Goal: Task Accomplishment & Management: Manage account settings

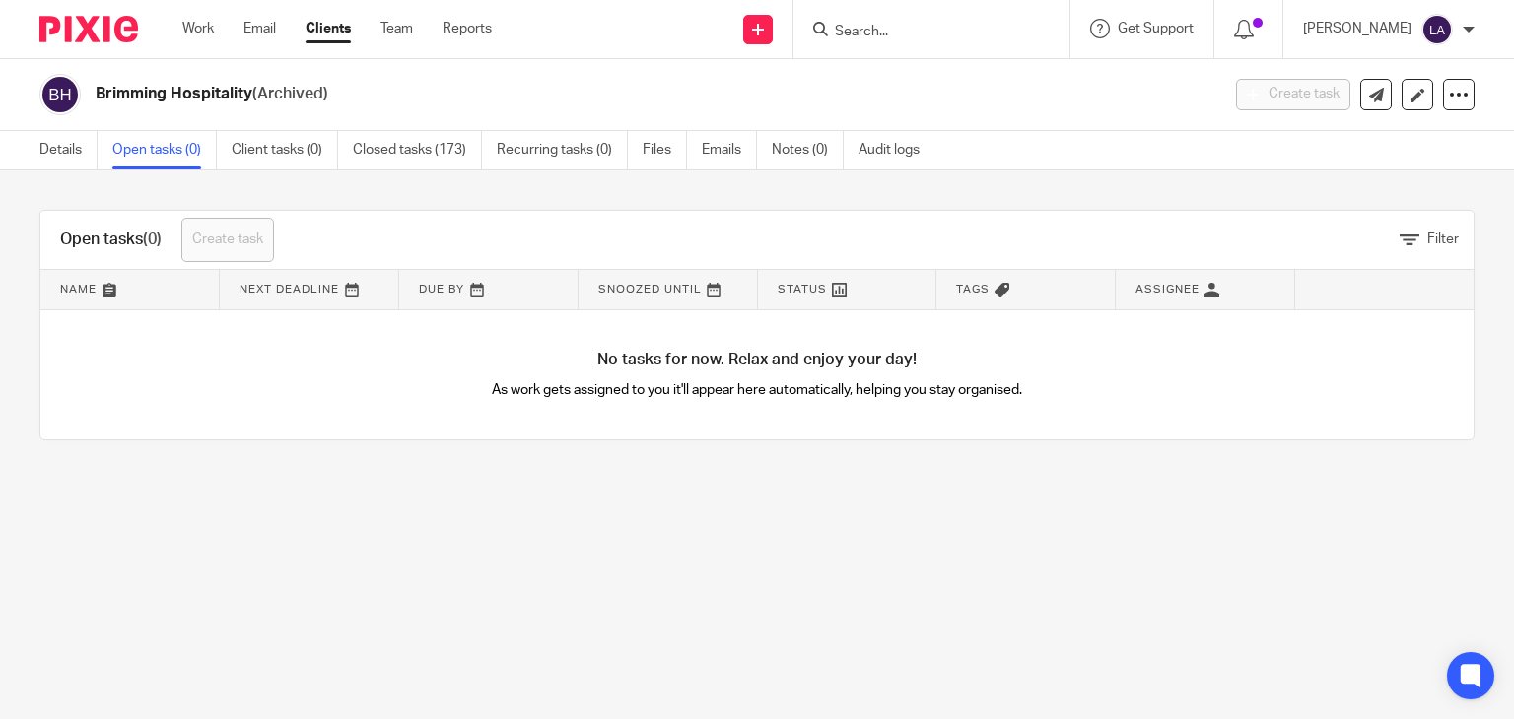
click at [84, 36] on img at bounding box center [88, 29] width 99 height 27
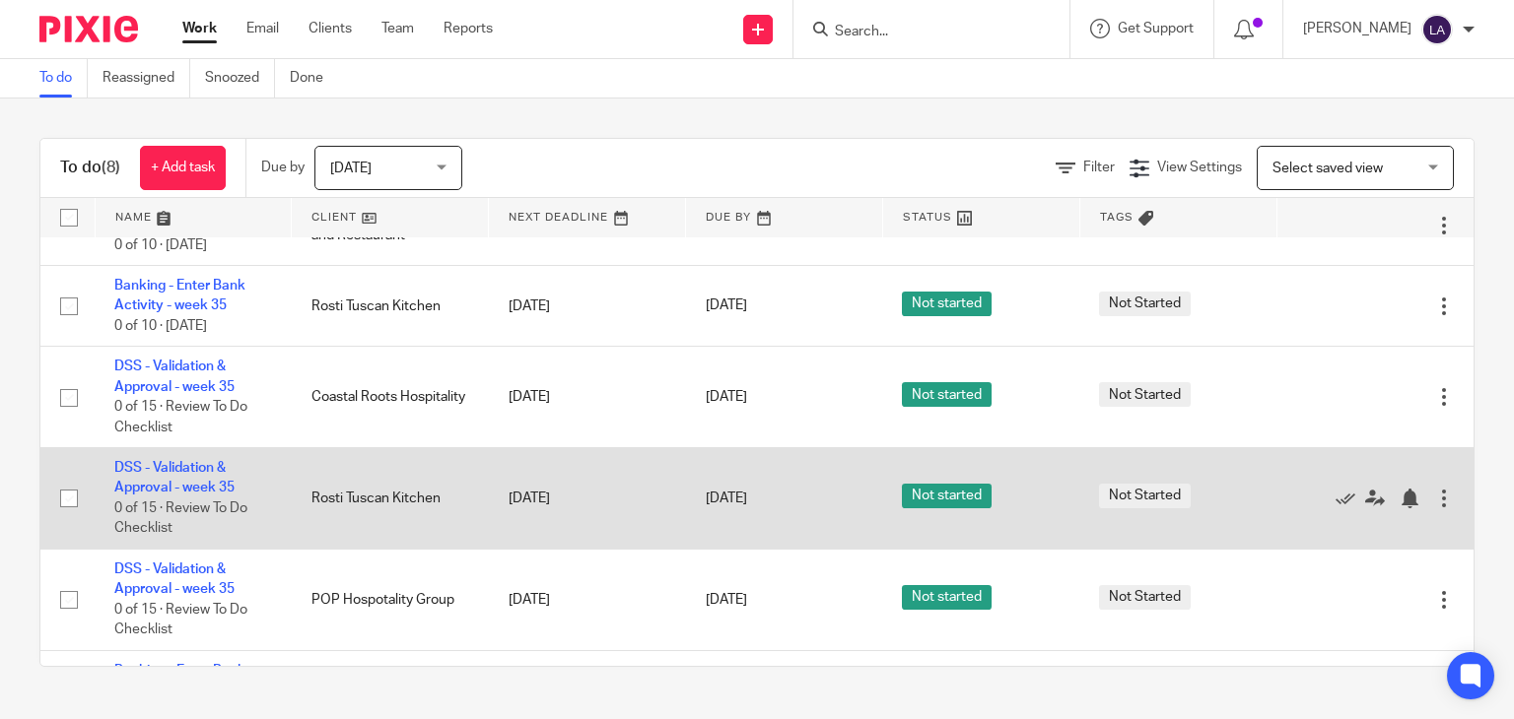
scroll to position [197, 0]
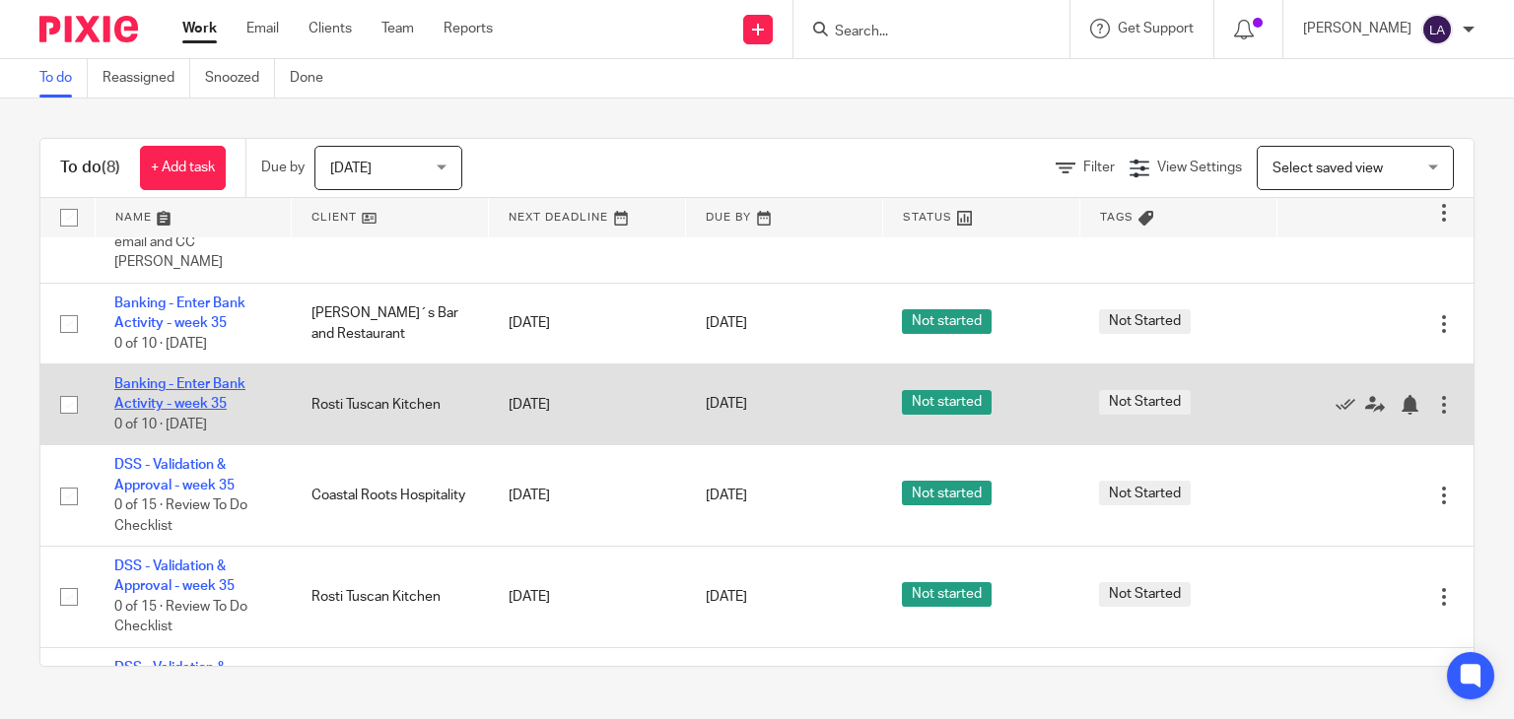
click at [186, 377] on link "Banking - Enter Bank Activity - week 35" at bounding box center [179, 394] width 131 height 34
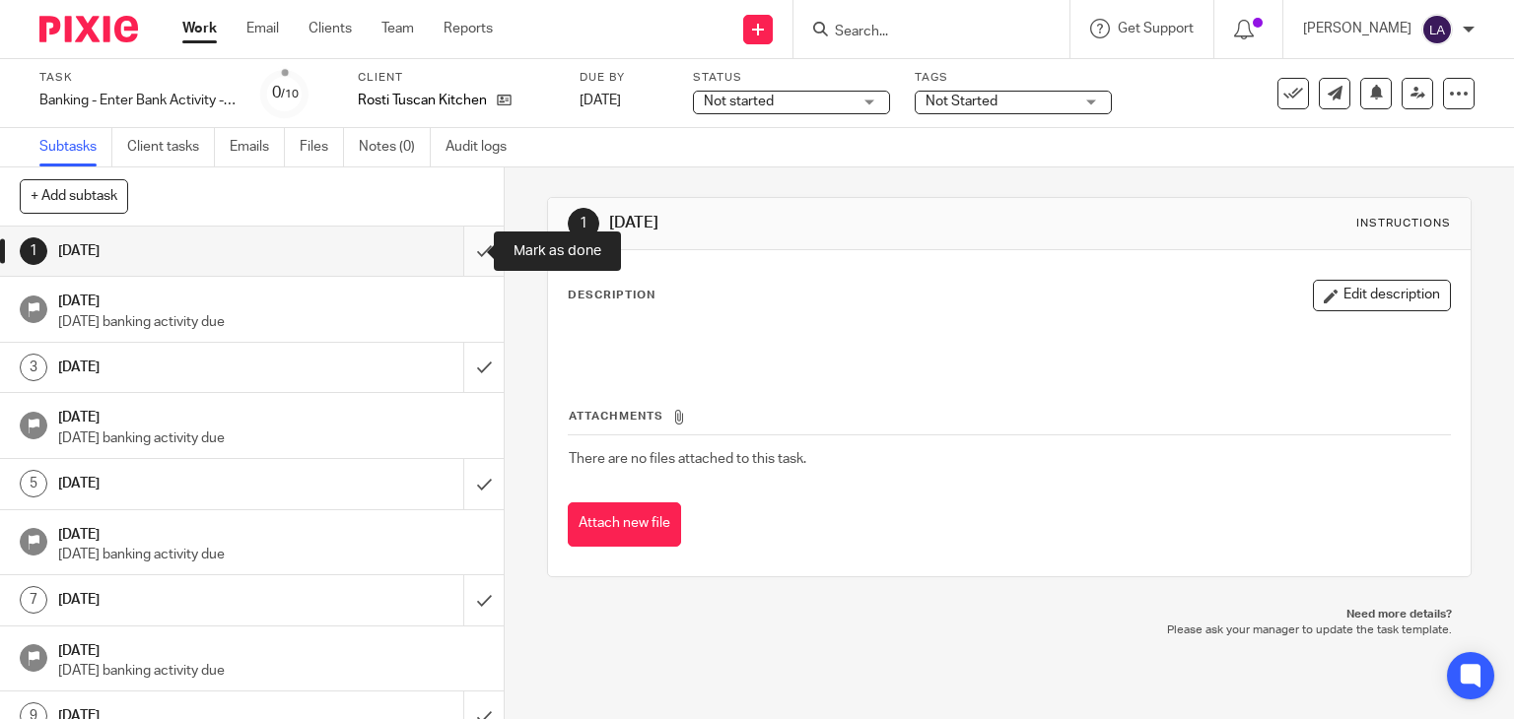
click at [468, 245] on input "submit" at bounding box center [252, 251] width 504 height 49
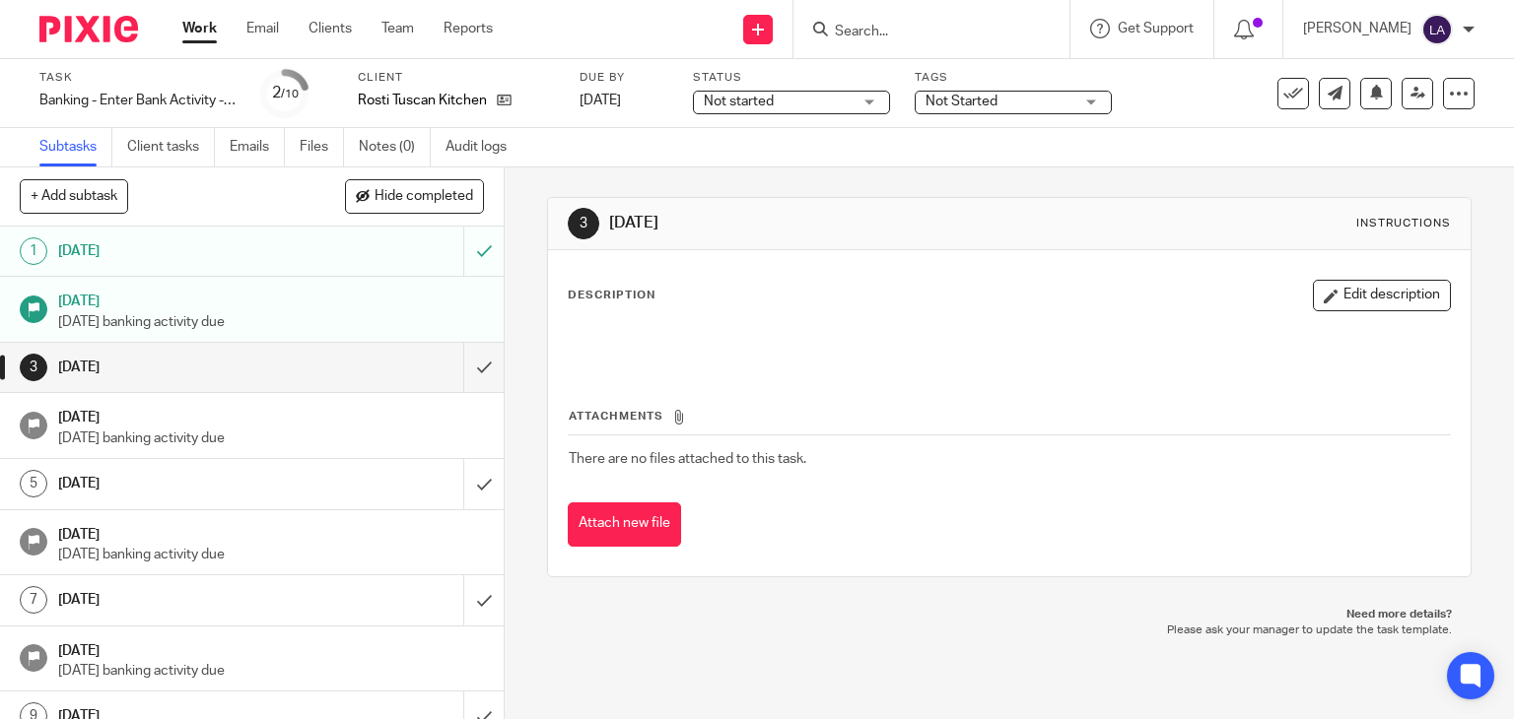
click at [76, 34] on img at bounding box center [88, 29] width 99 height 27
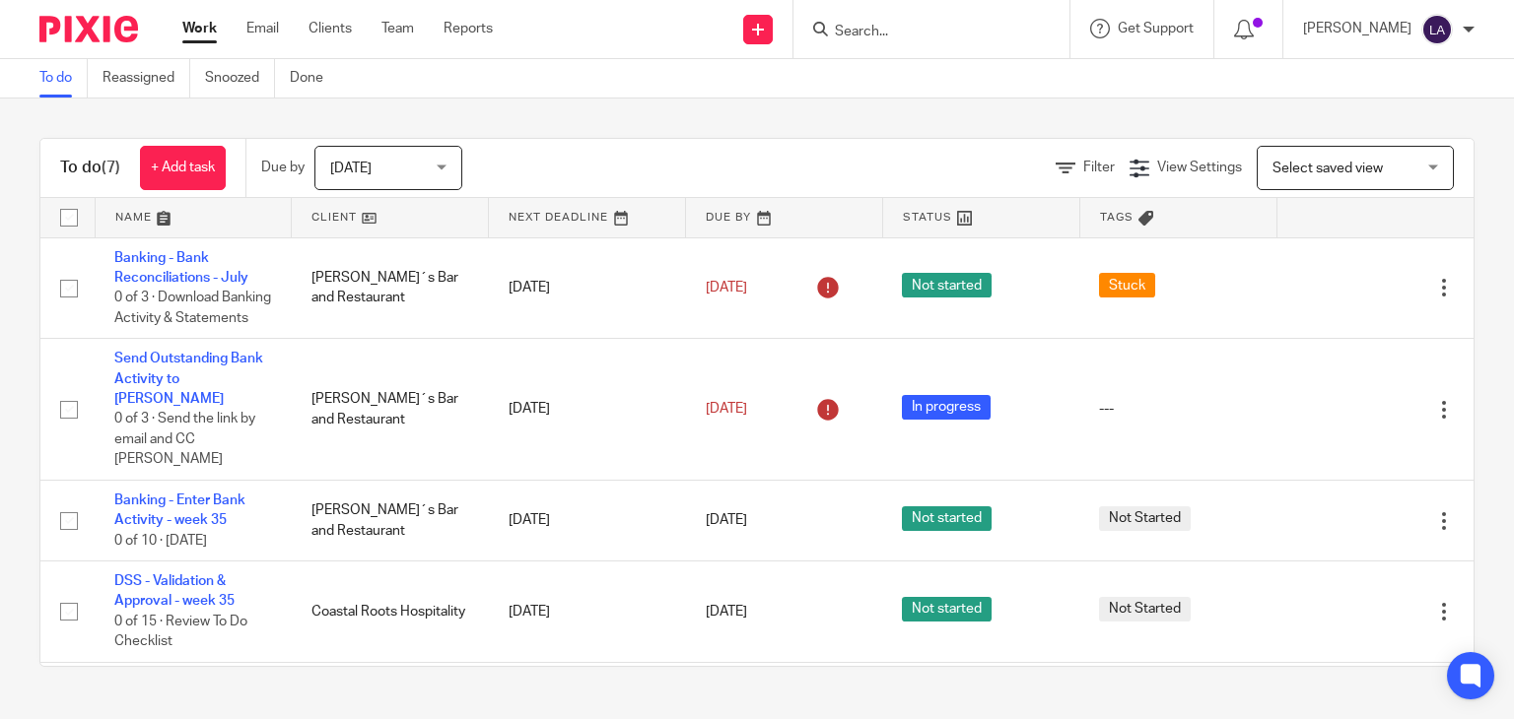
click at [443, 160] on div "Today Today" at bounding box center [388, 168] width 148 height 44
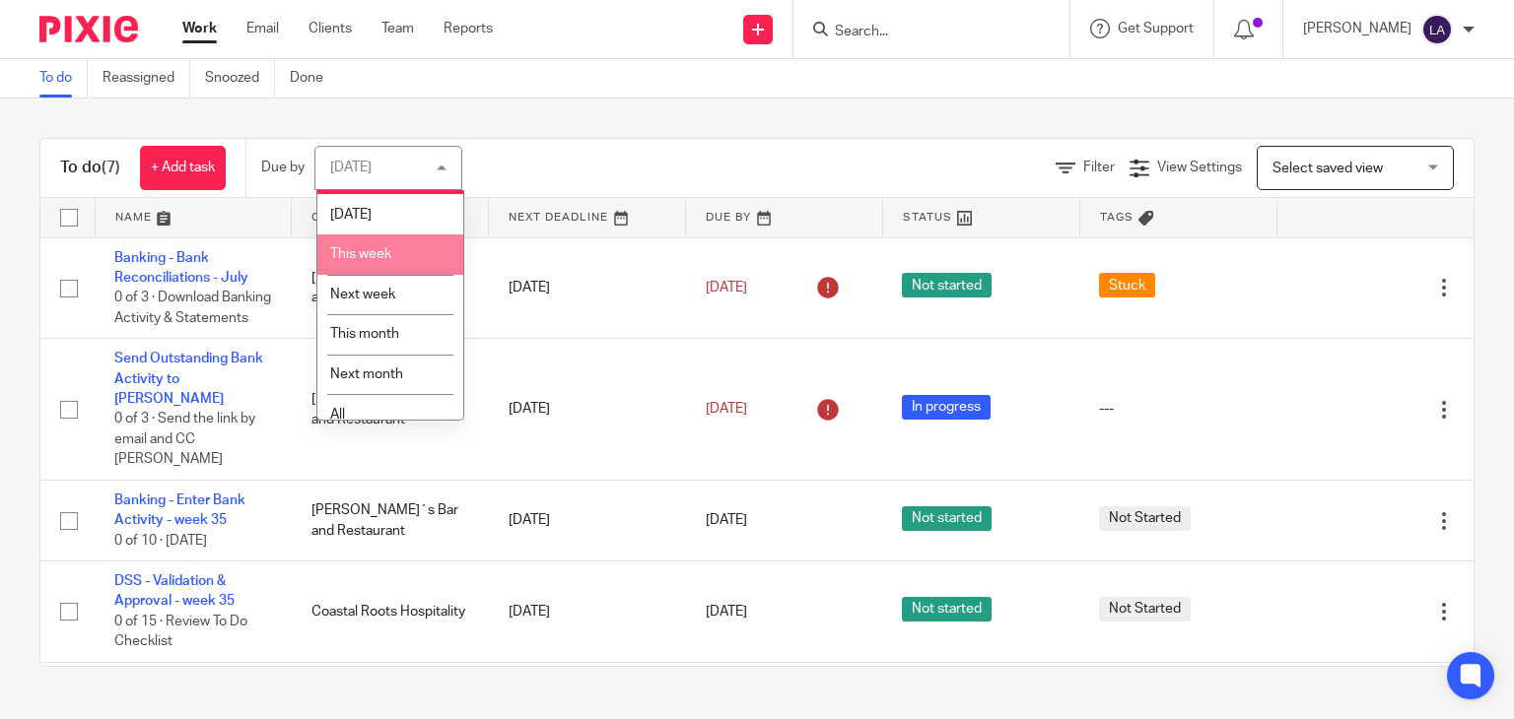
scroll to position [52, 0]
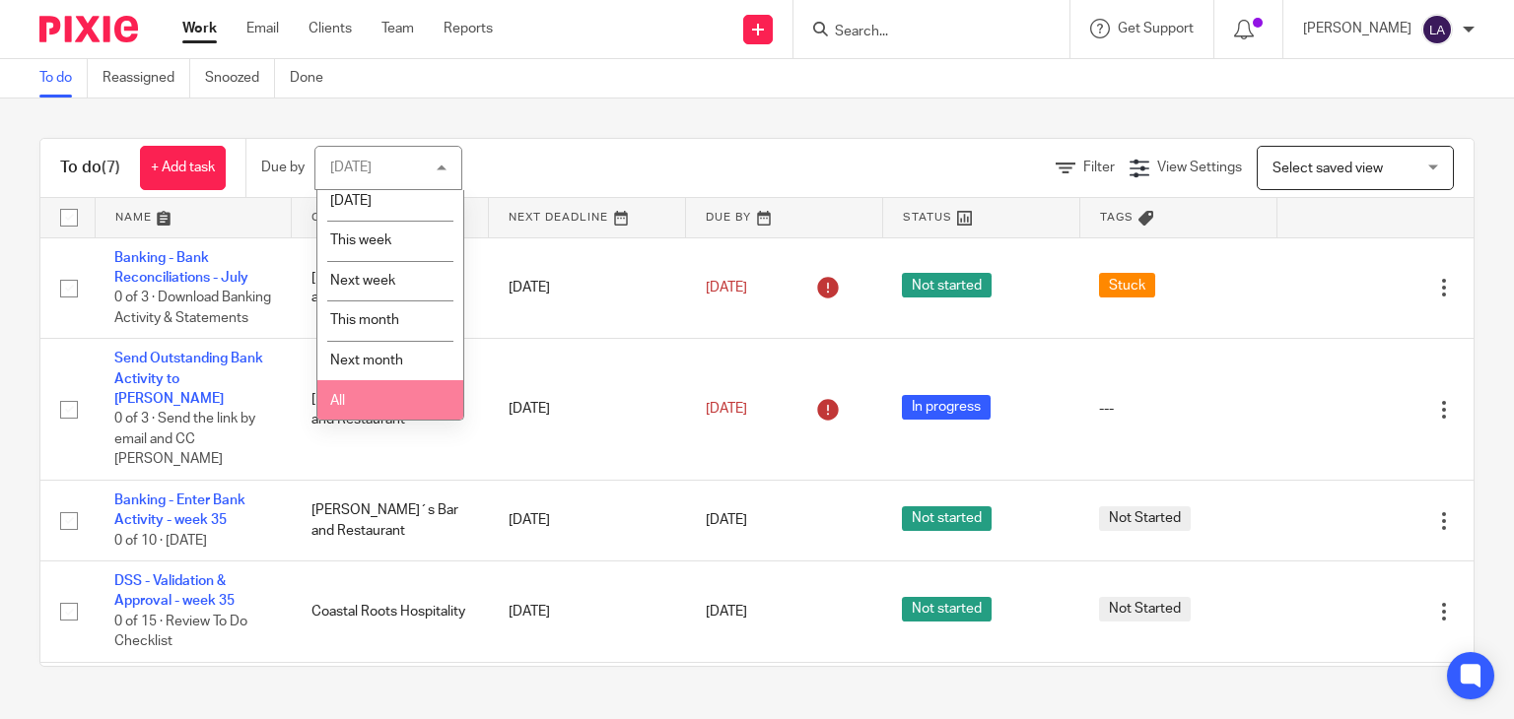
click at [370, 414] on li "All" at bounding box center [390, 400] width 146 height 40
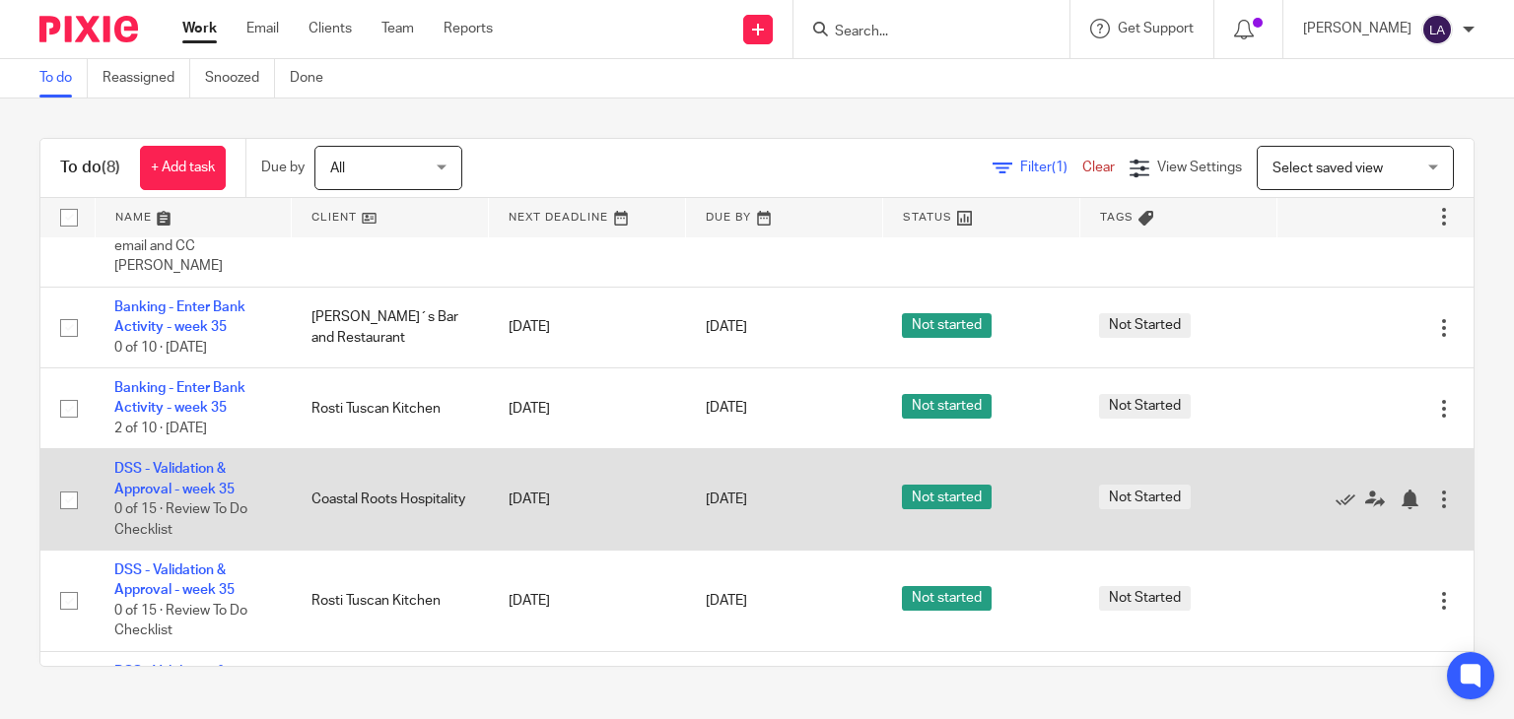
scroll to position [197, 0]
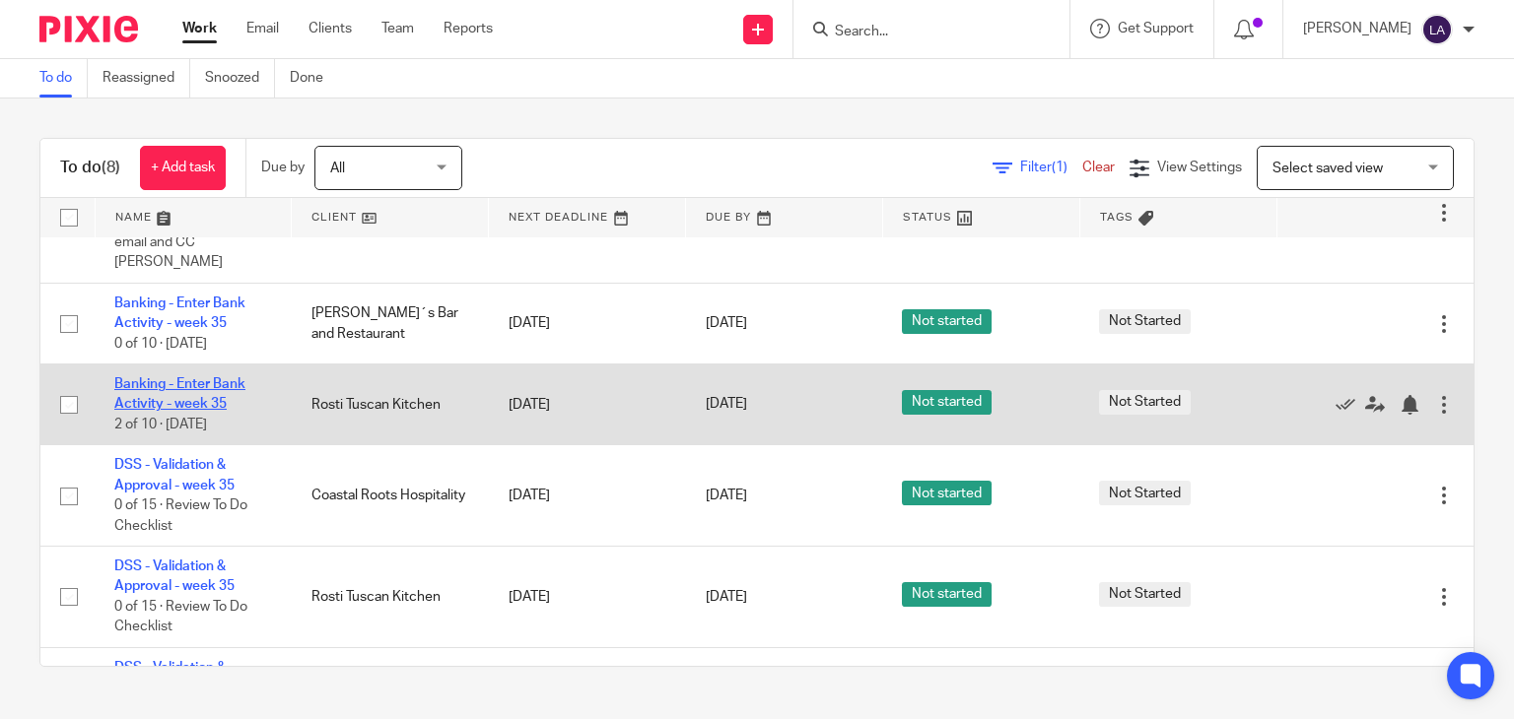
click at [196, 377] on link "Banking - Enter Bank Activity - week 35" at bounding box center [179, 394] width 131 height 34
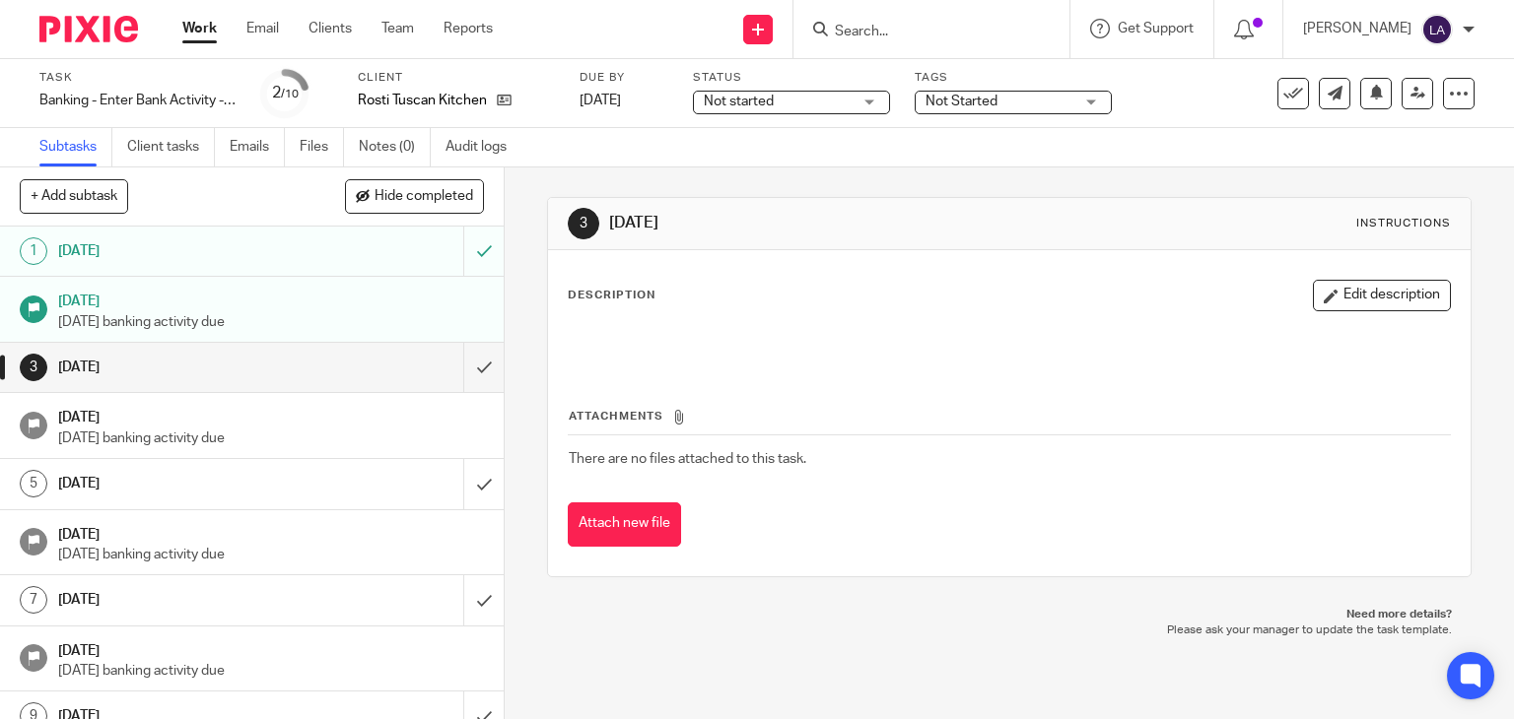
click at [777, 111] on span "Not started" at bounding box center [778, 102] width 148 height 21
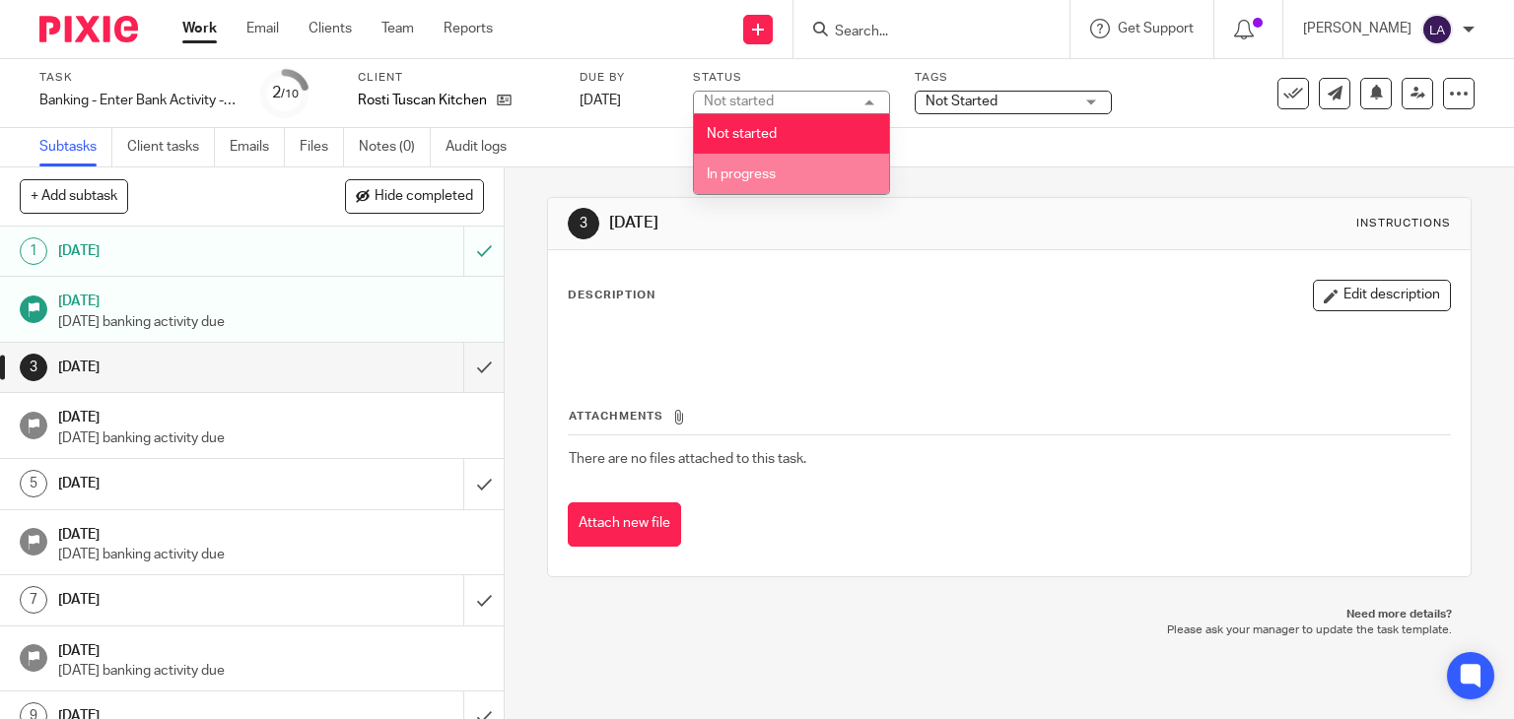
click at [780, 163] on li "In progress" at bounding box center [791, 174] width 195 height 40
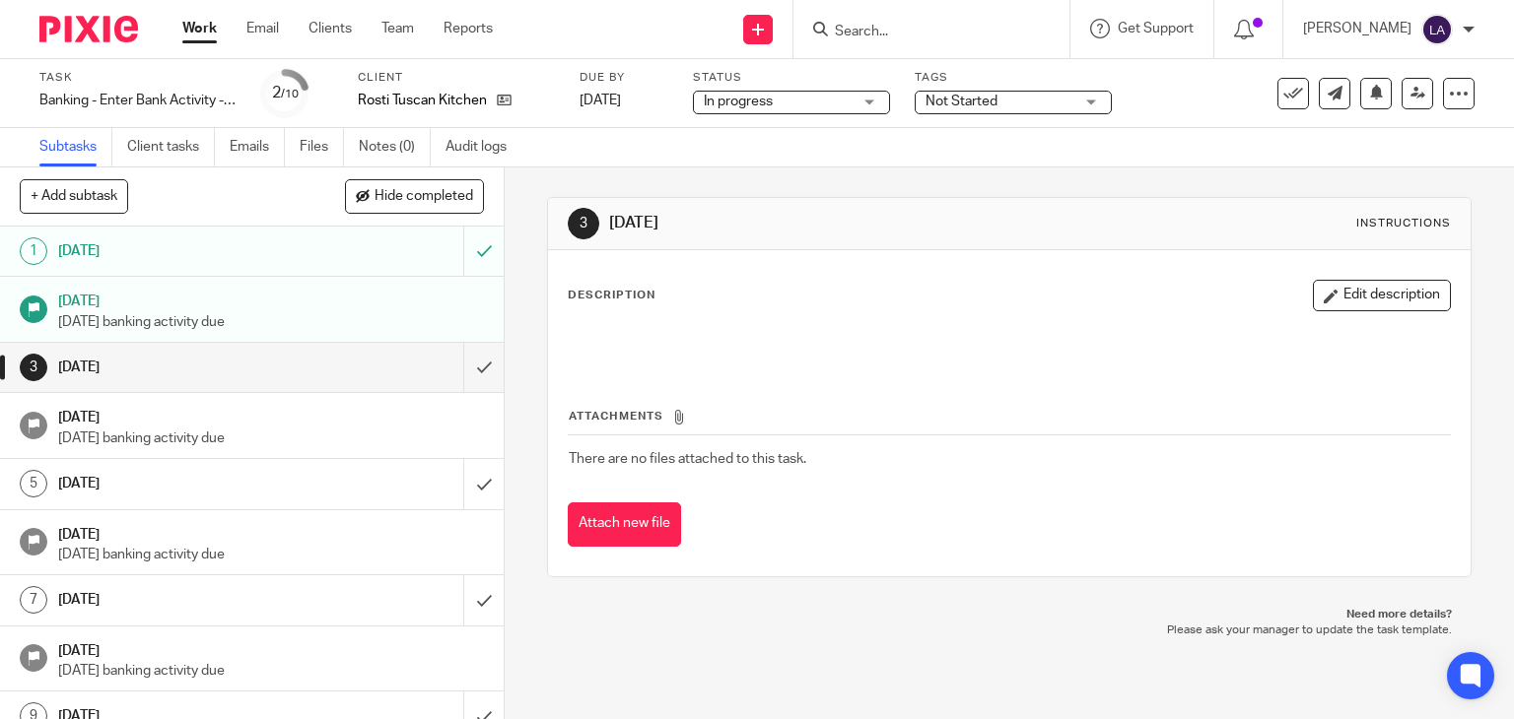
click at [919, 137] on div "Subtasks Client tasks Emails Files Notes (0) Audit logs" at bounding box center [757, 147] width 1514 height 39
click at [165, 141] on link "Client tasks" at bounding box center [171, 147] width 88 height 38
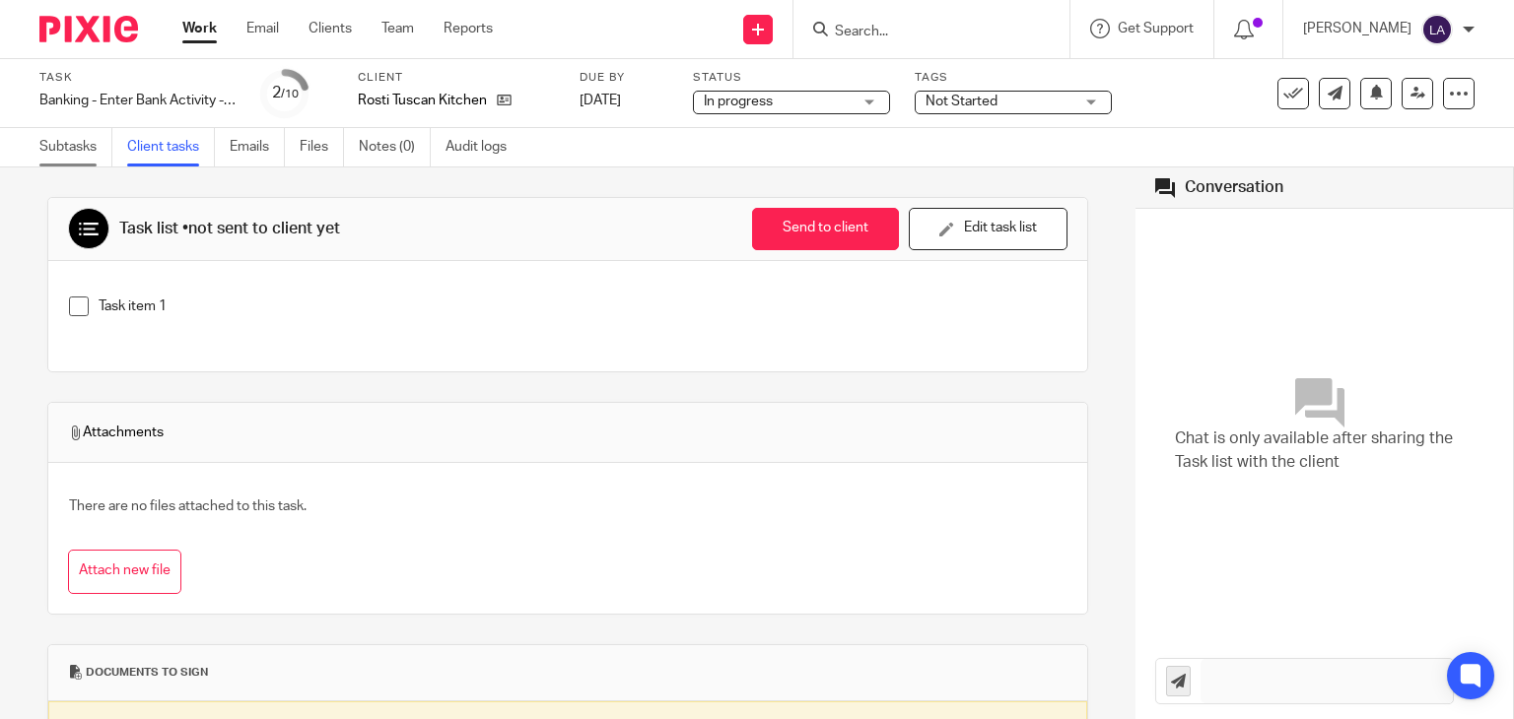
click at [86, 147] on link "Subtasks" at bounding box center [75, 147] width 73 height 38
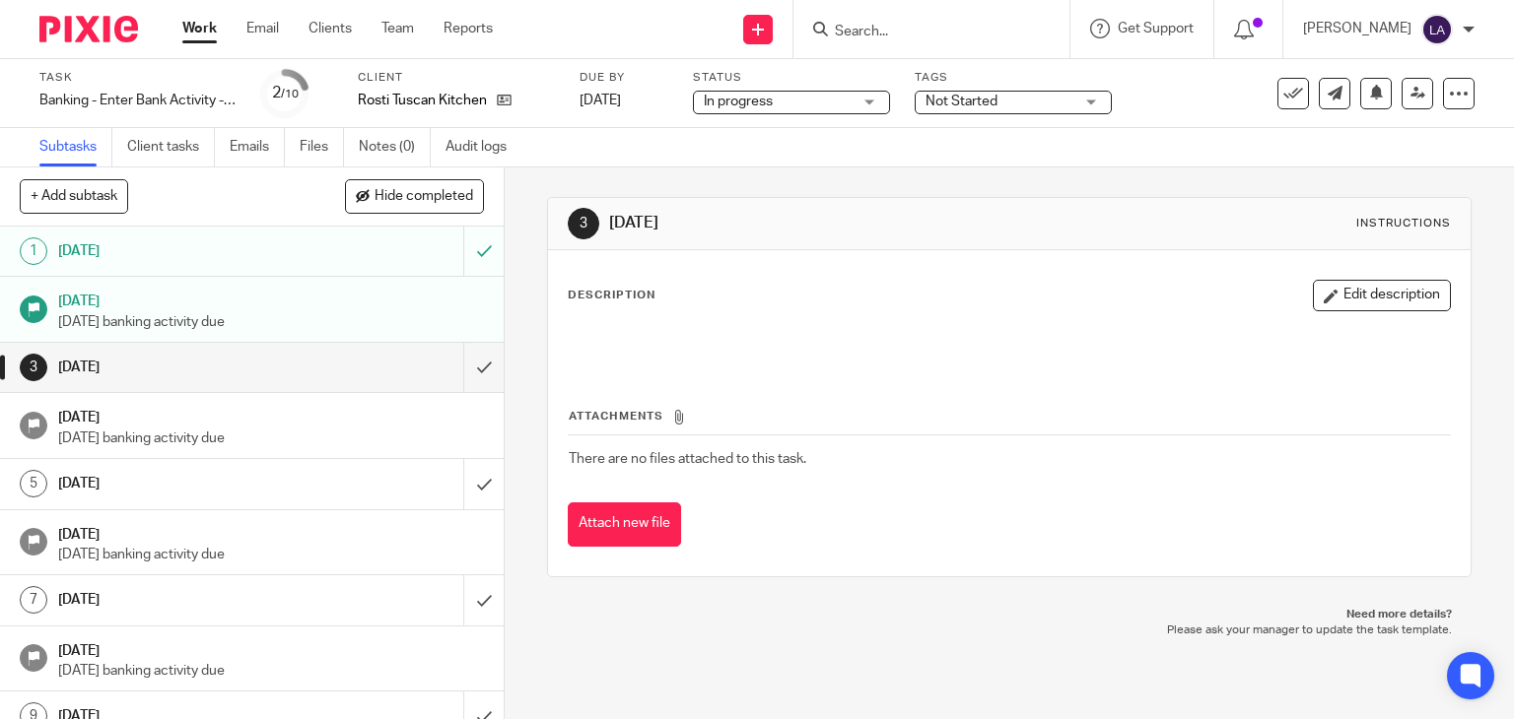
click at [92, 28] on img at bounding box center [88, 29] width 99 height 27
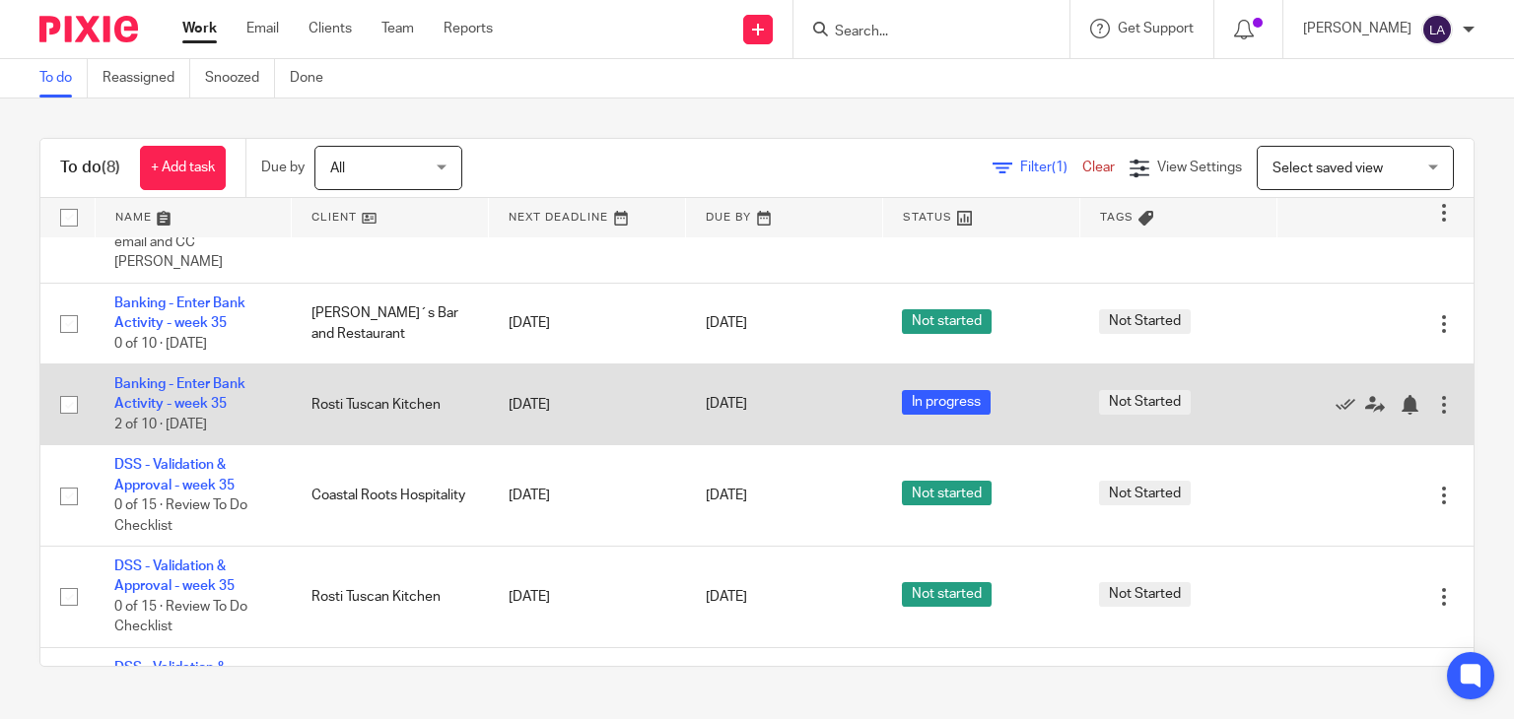
scroll to position [296, 0]
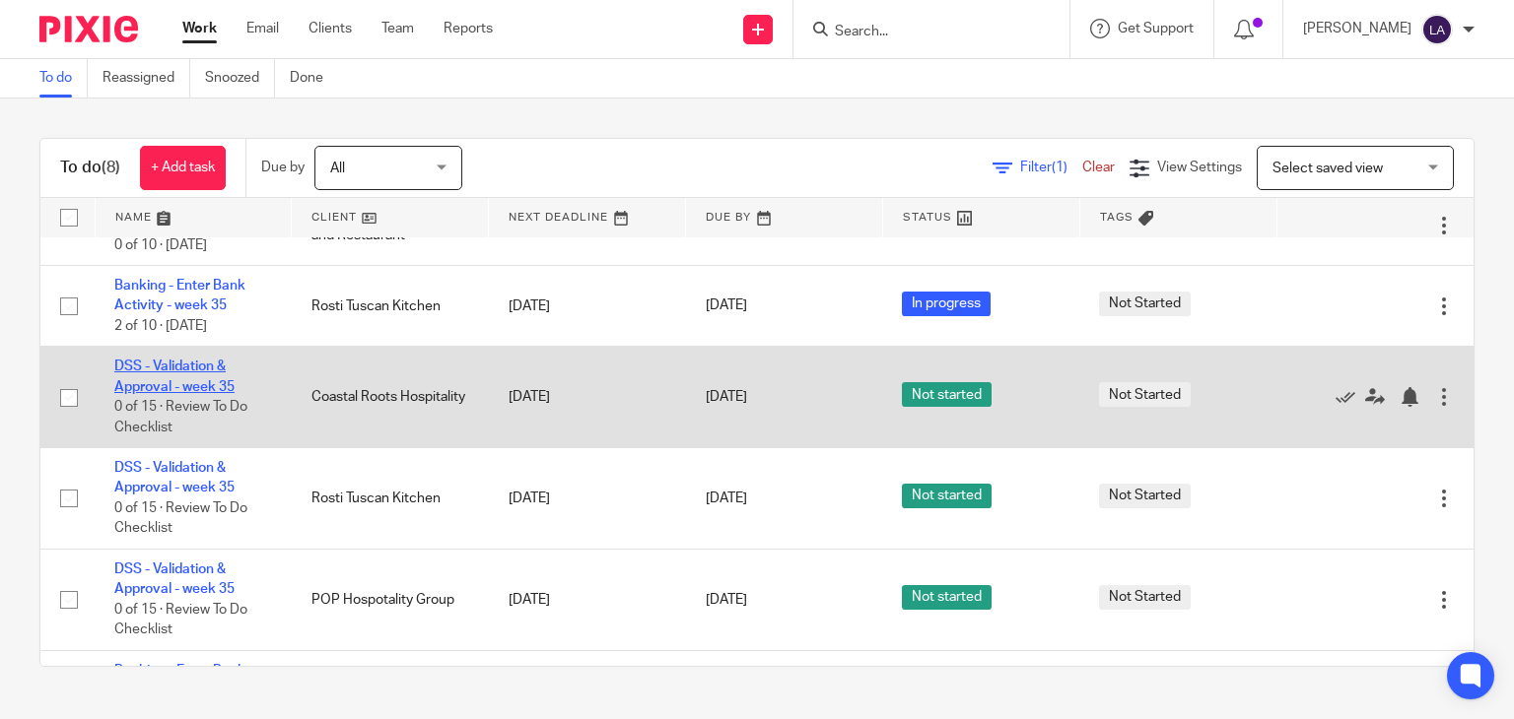
click at [180, 360] on link "DSS - Validation & Approval - week 35" at bounding box center [174, 377] width 120 height 34
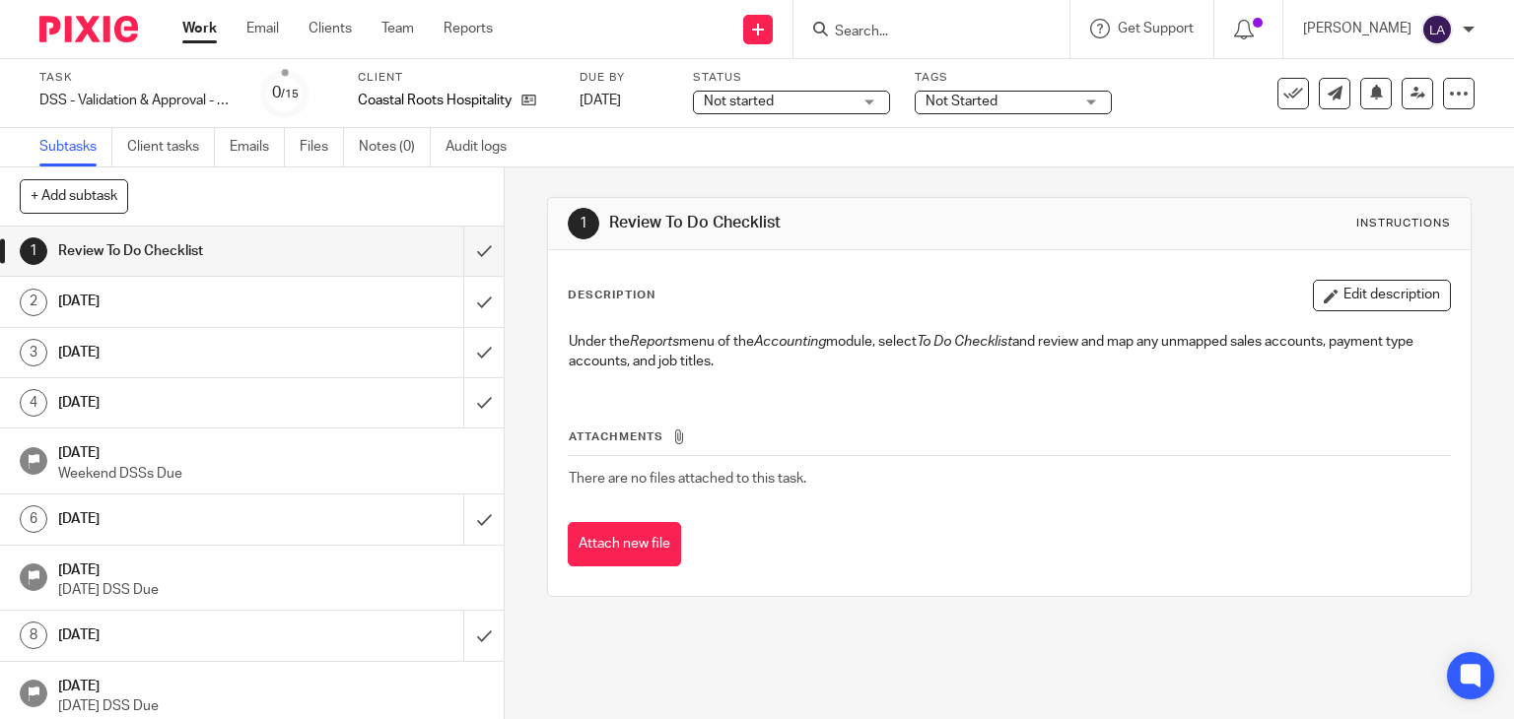
click at [851, 104] on span "Not started" at bounding box center [778, 102] width 148 height 21
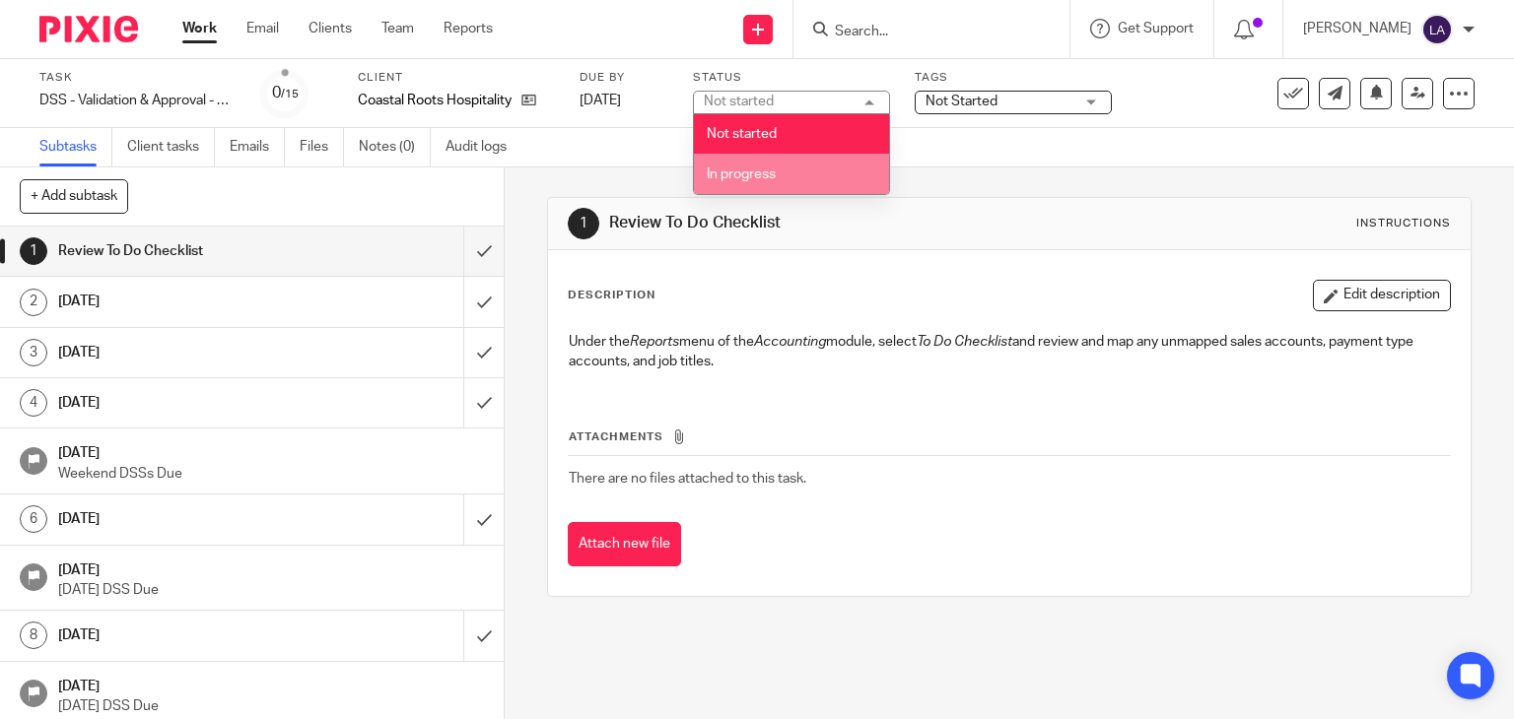
click at [818, 179] on li "In progress" at bounding box center [791, 174] width 195 height 40
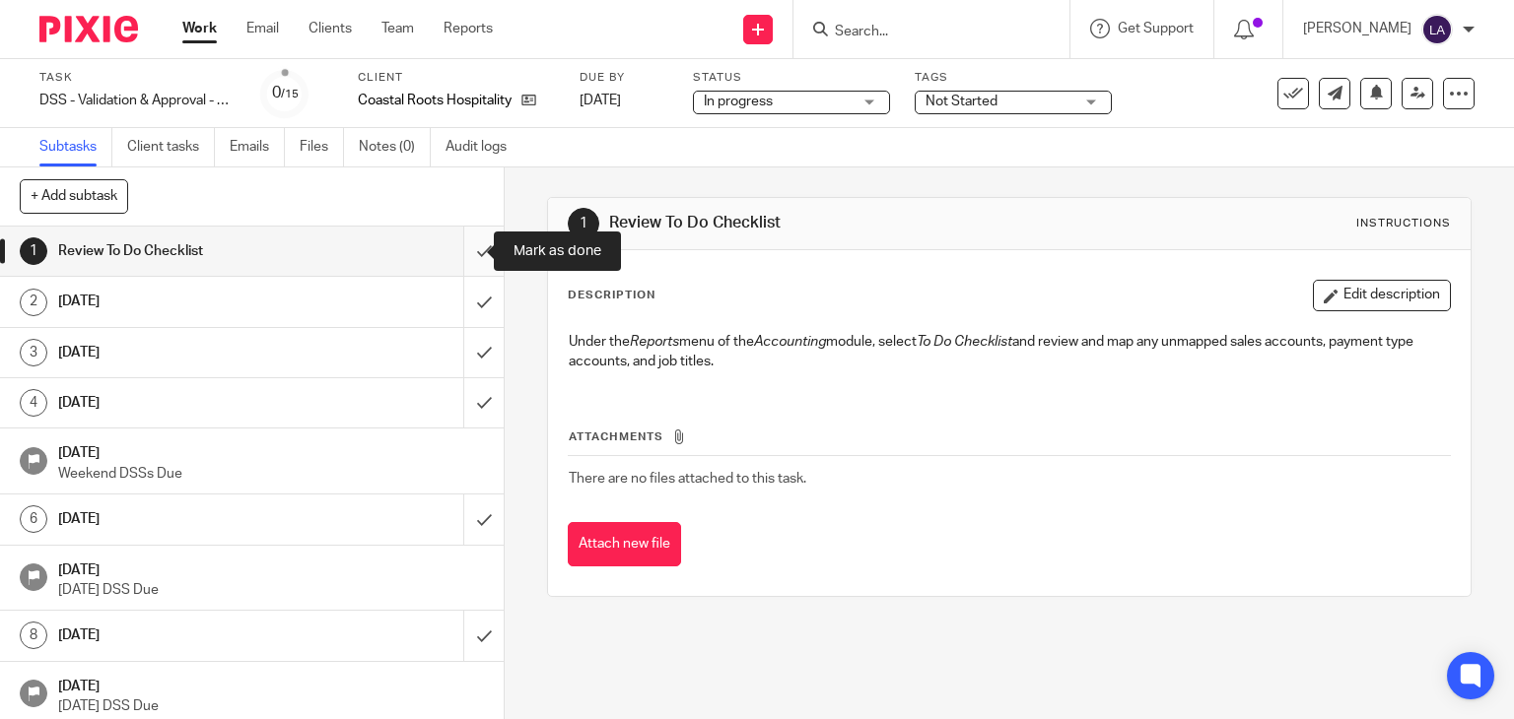
click at [456, 246] on input "submit" at bounding box center [252, 251] width 504 height 49
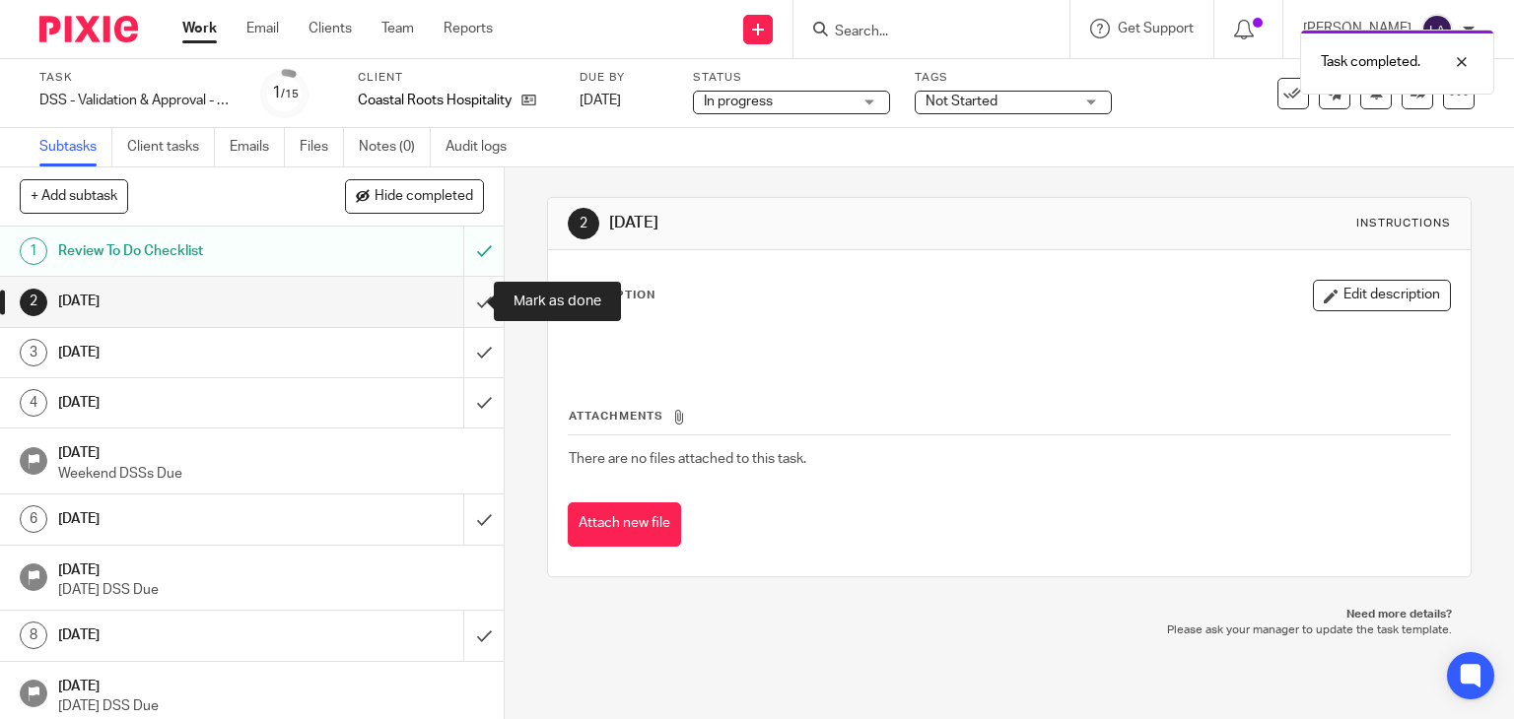
click at [475, 305] on input "submit" at bounding box center [252, 301] width 504 height 49
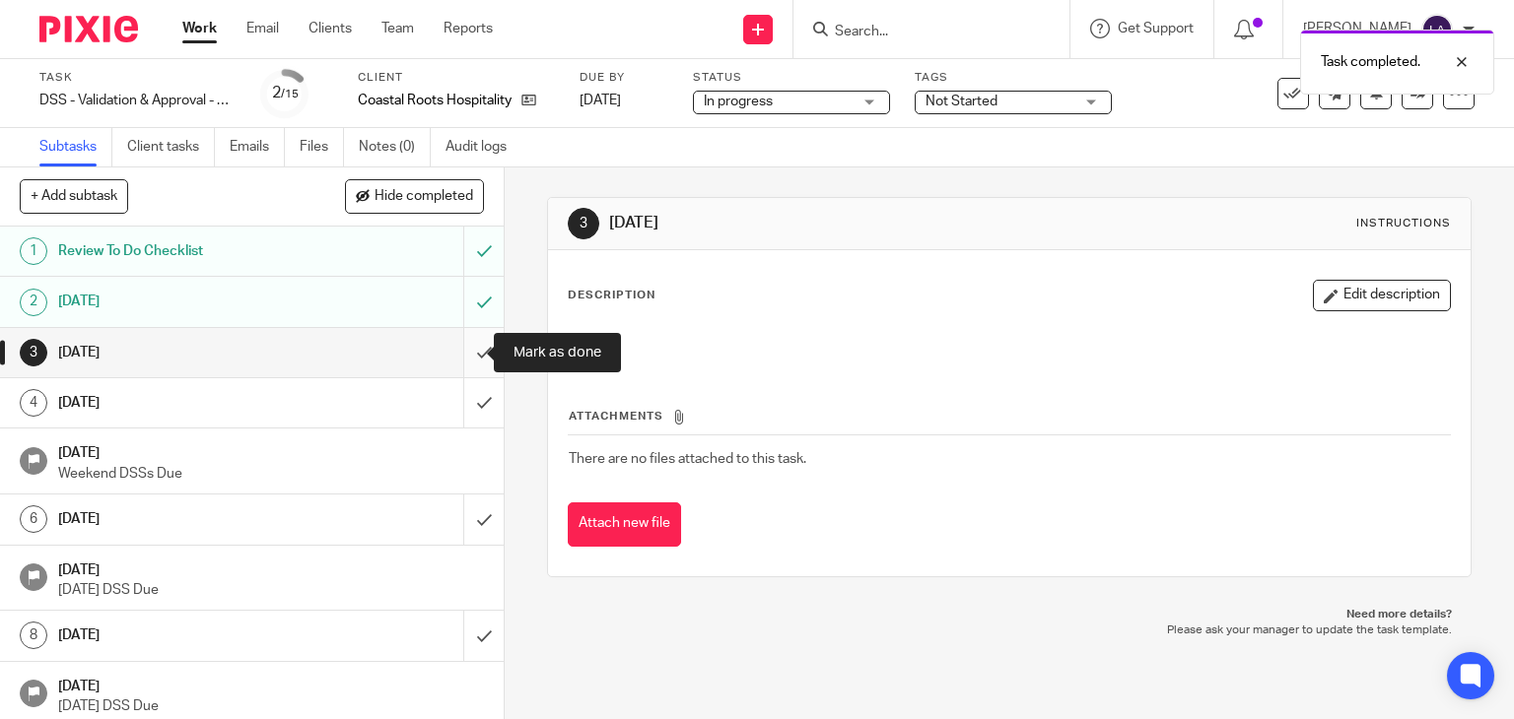
click at [471, 348] on input "submit" at bounding box center [252, 352] width 504 height 49
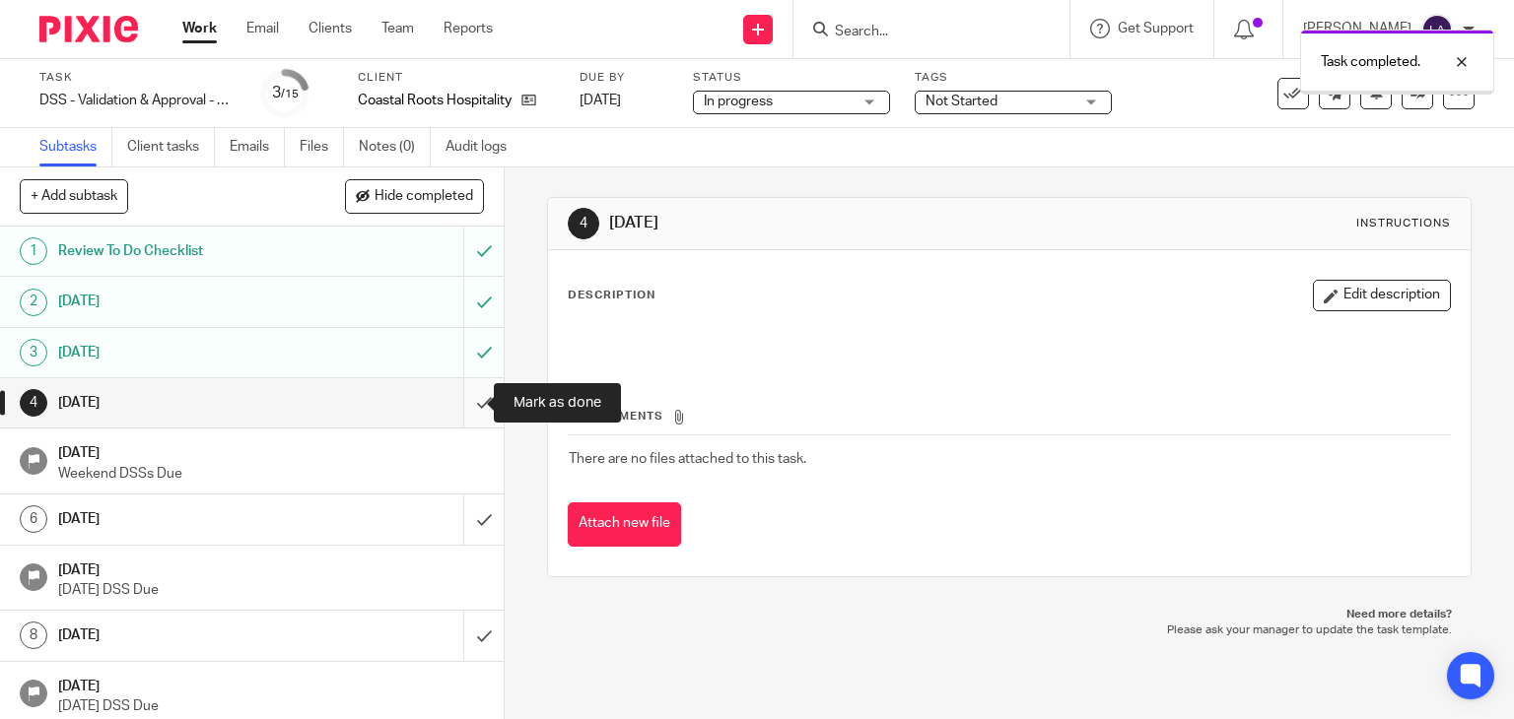
click at [469, 395] on input "submit" at bounding box center [252, 402] width 504 height 49
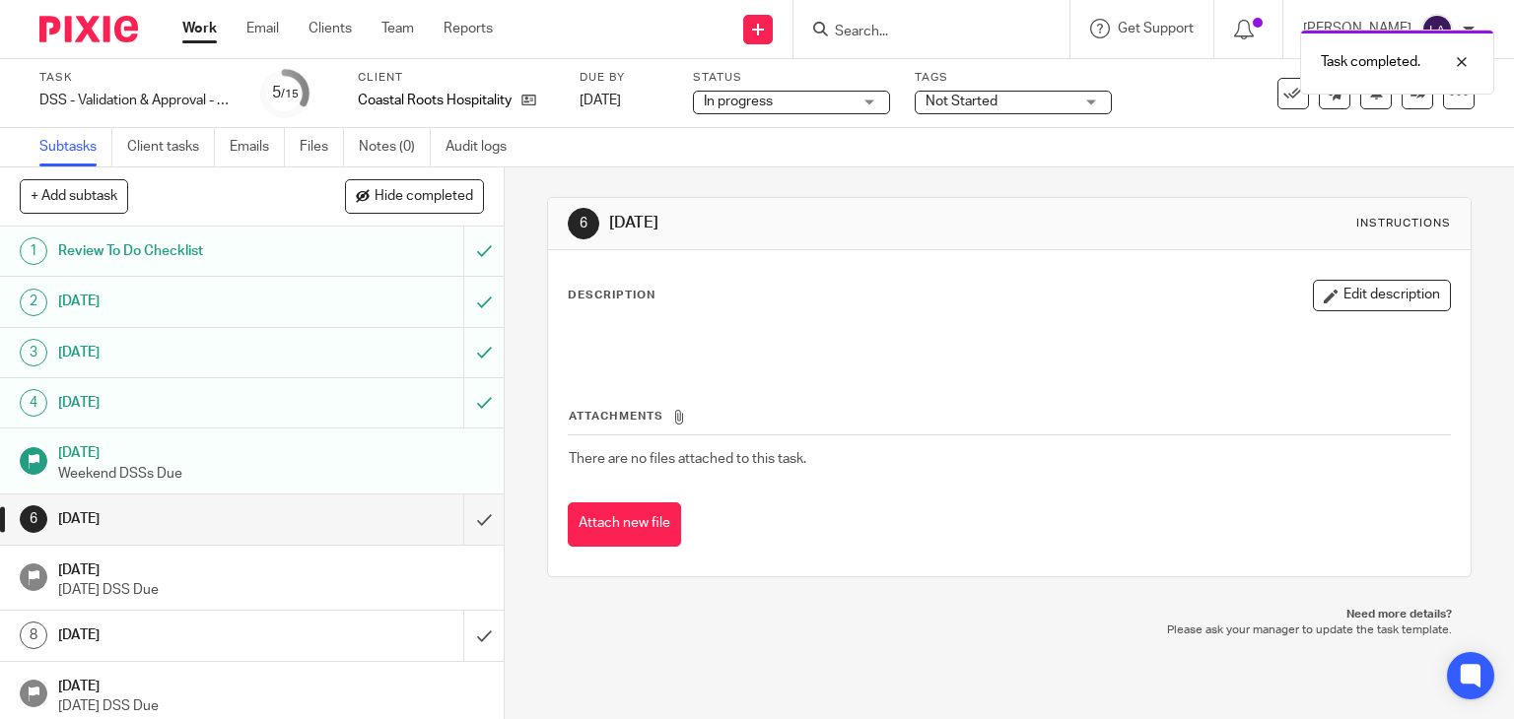
click at [63, 32] on img at bounding box center [88, 29] width 99 height 27
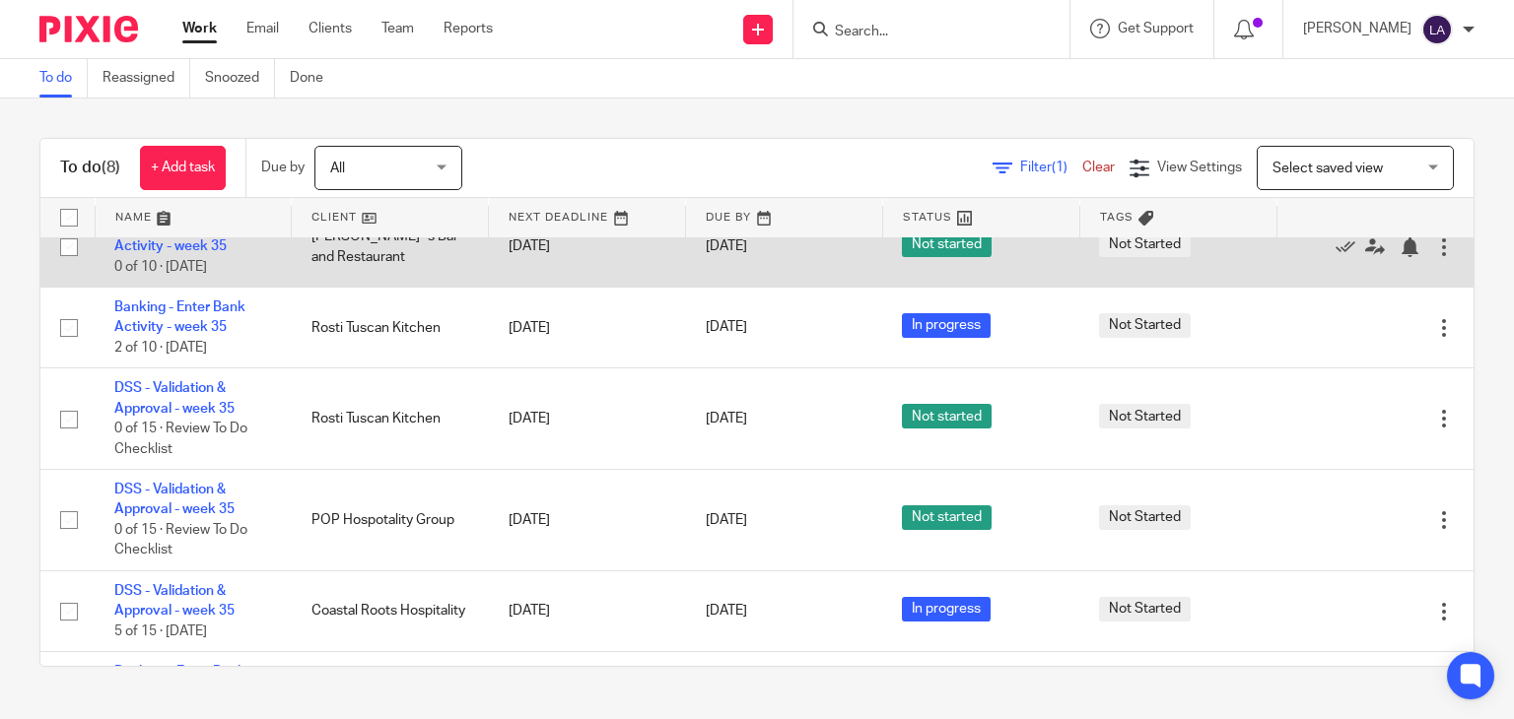
scroll to position [296, 0]
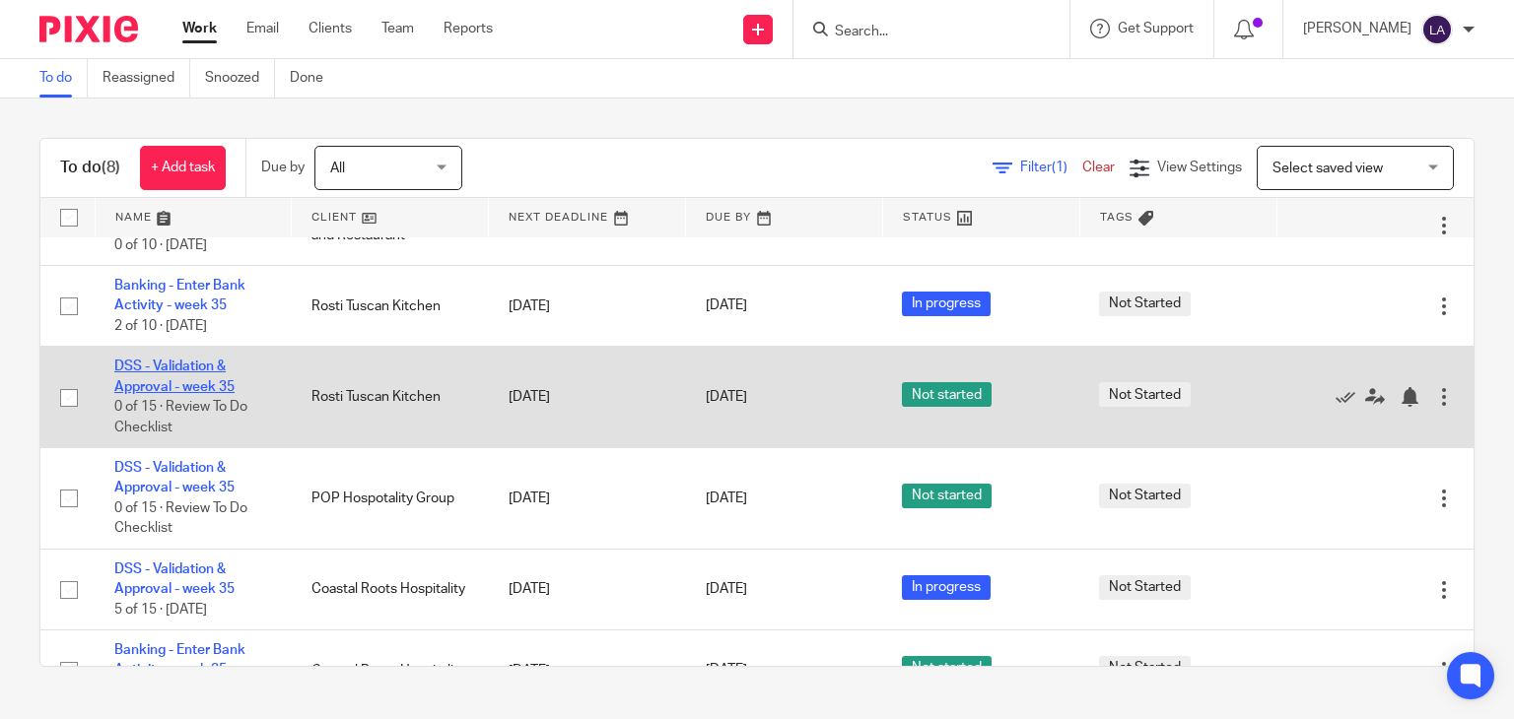
click at [173, 360] on link "DSS - Validation & Approval - week 35" at bounding box center [174, 377] width 120 height 34
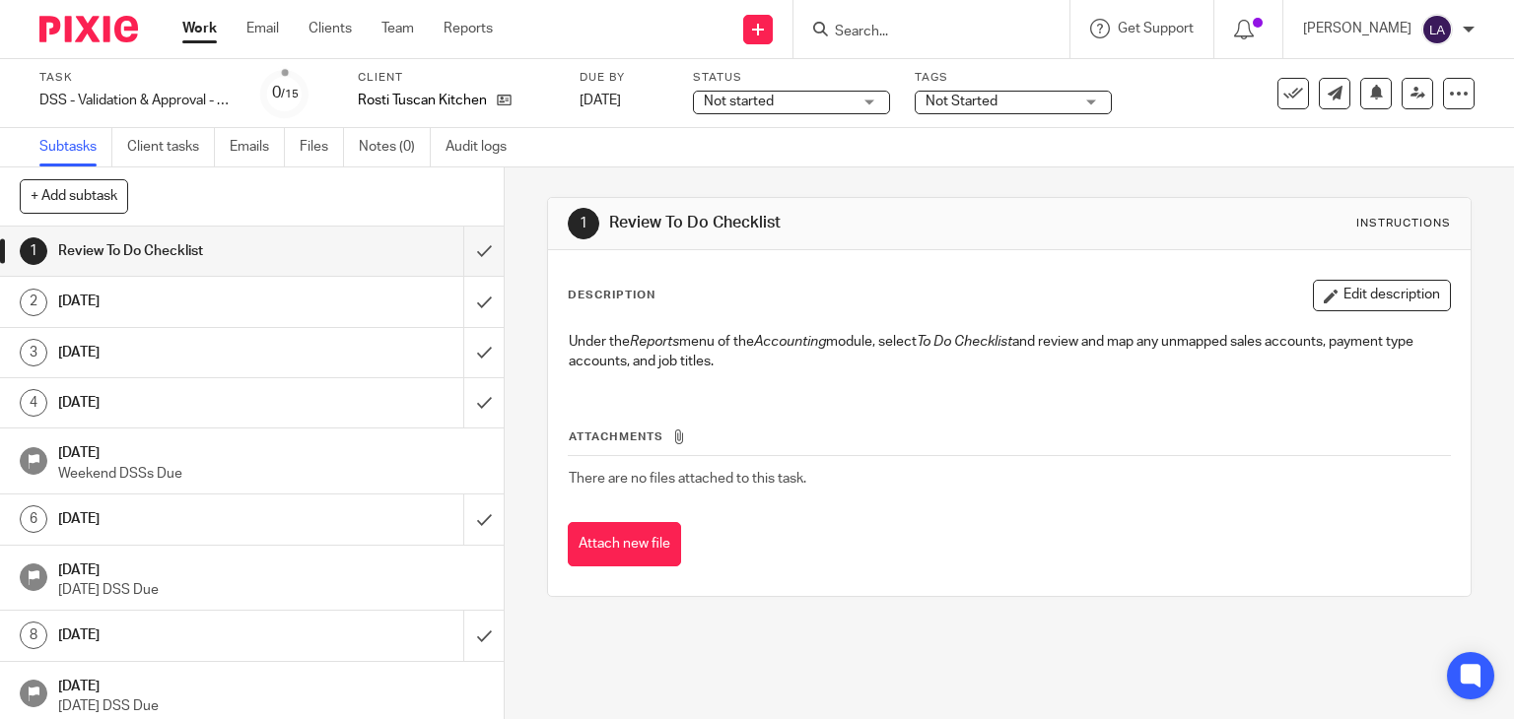
click at [768, 103] on span "Not started" at bounding box center [739, 102] width 70 height 14
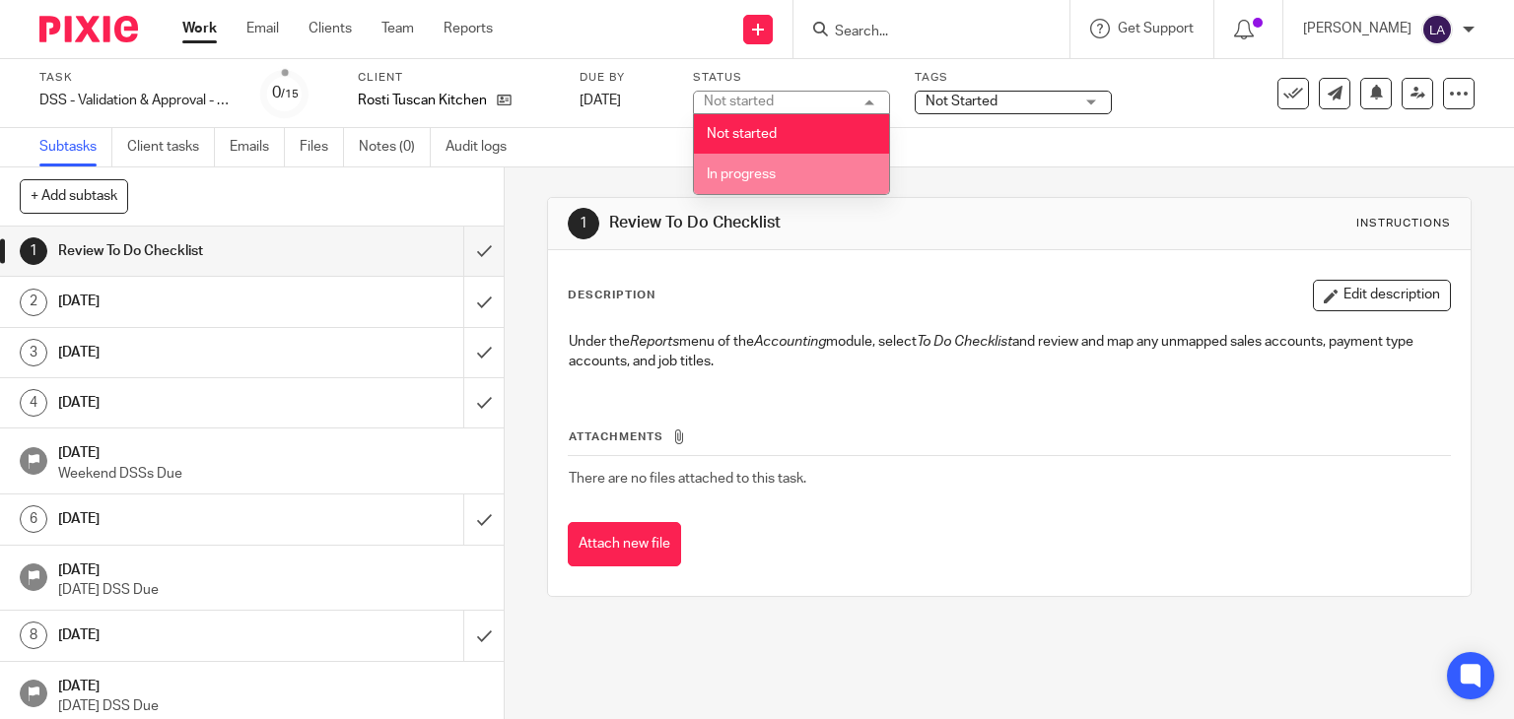
click at [759, 166] on li "In progress" at bounding box center [791, 174] width 195 height 40
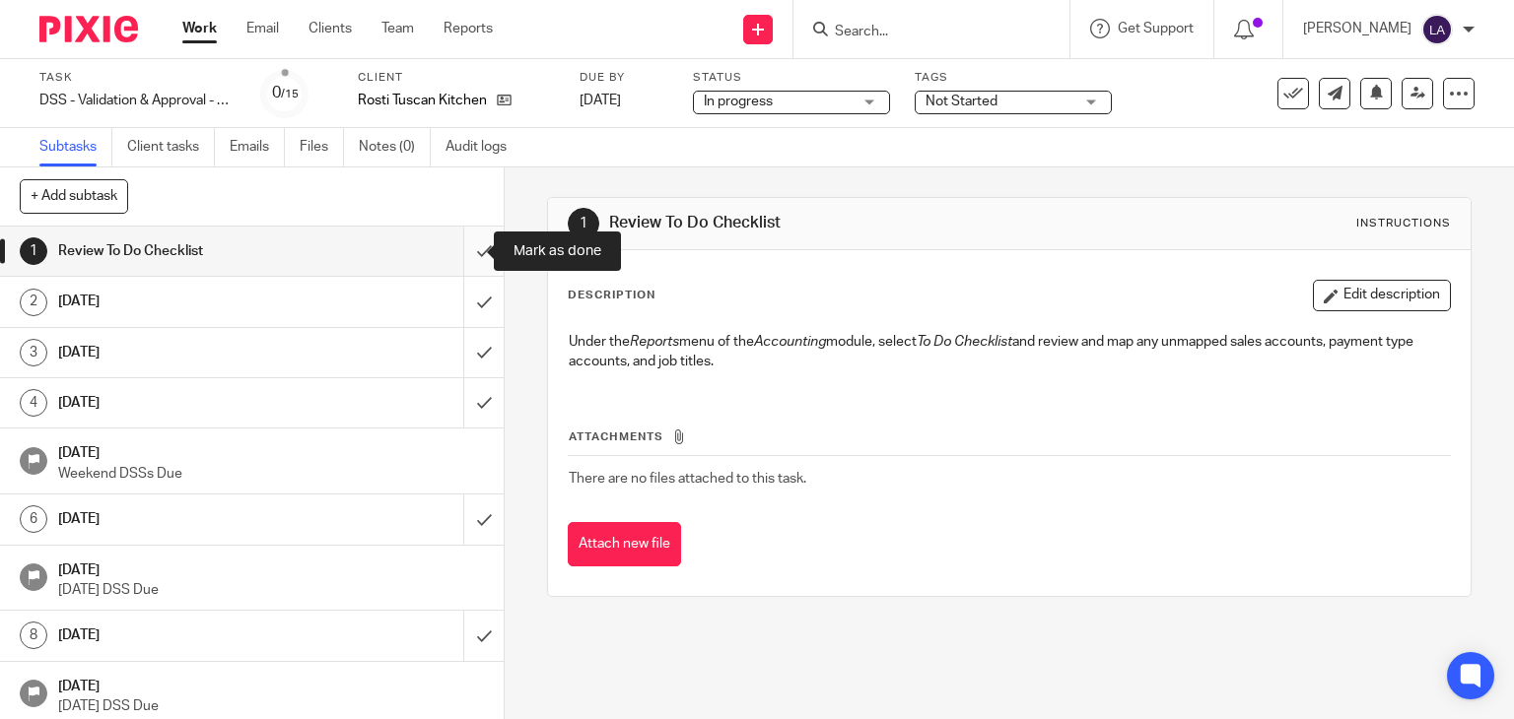
click at [463, 266] on input "submit" at bounding box center [252, 251] width 504 height 49
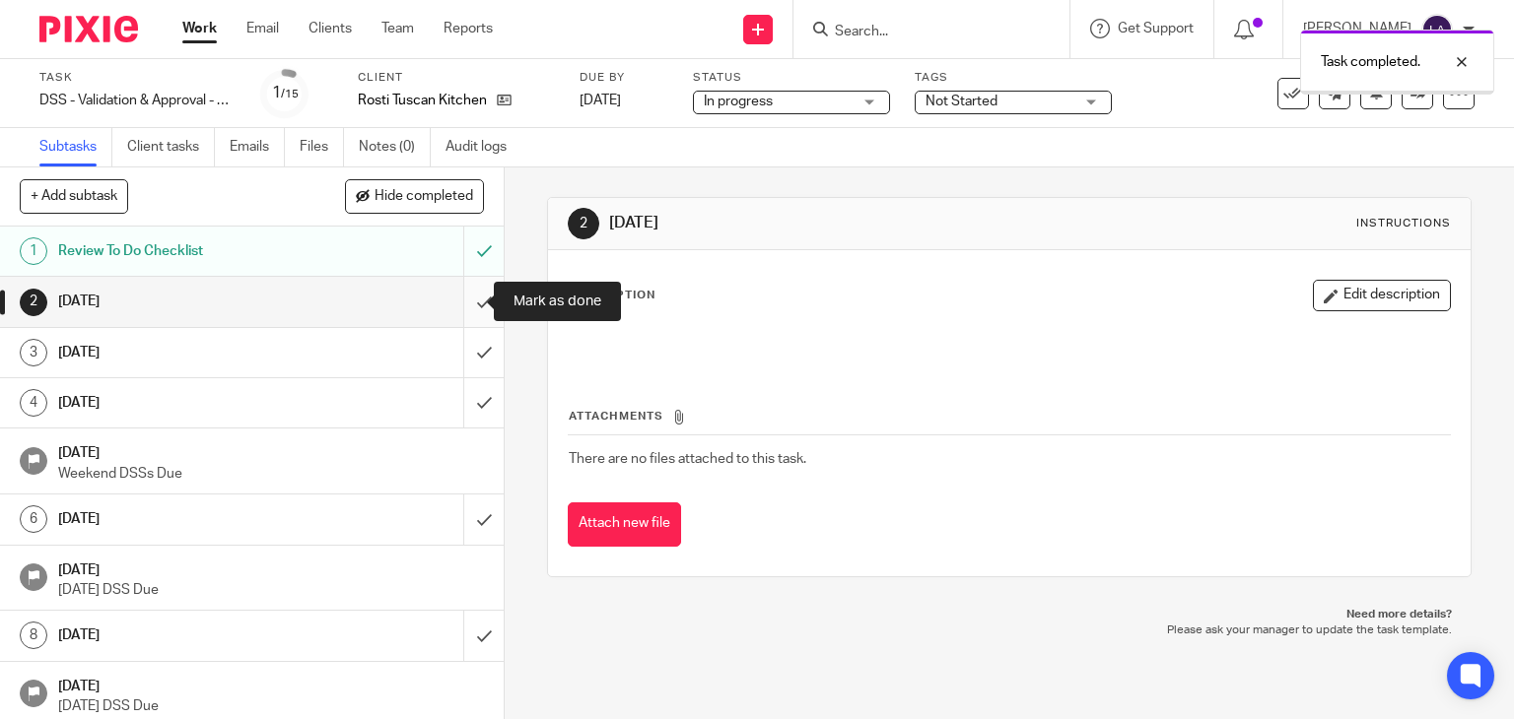
click at [454, 316] on input "submit" at bounding box center [252, 301] width 504 height 49
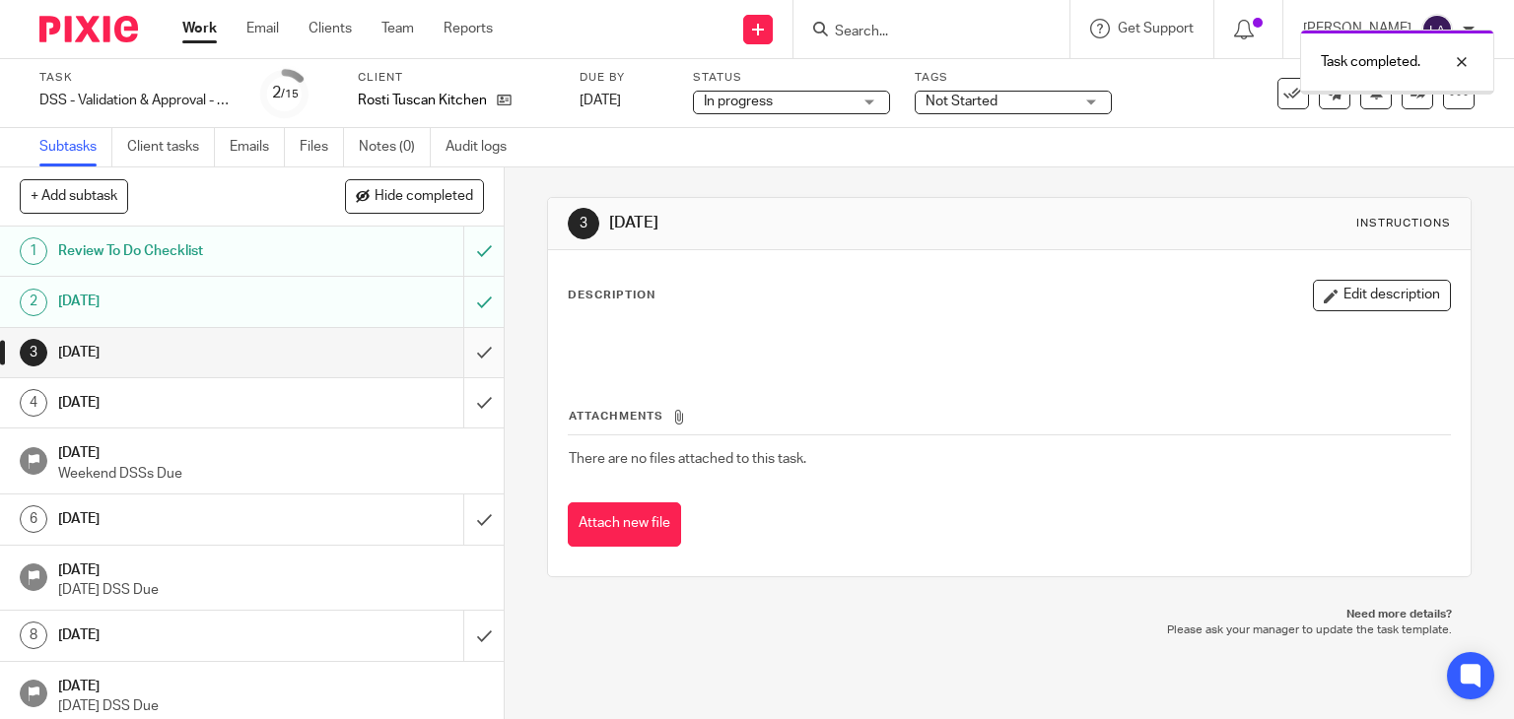
click at [464, 353] on input "submit" at bounding box center [252, 352] width 504 height 49
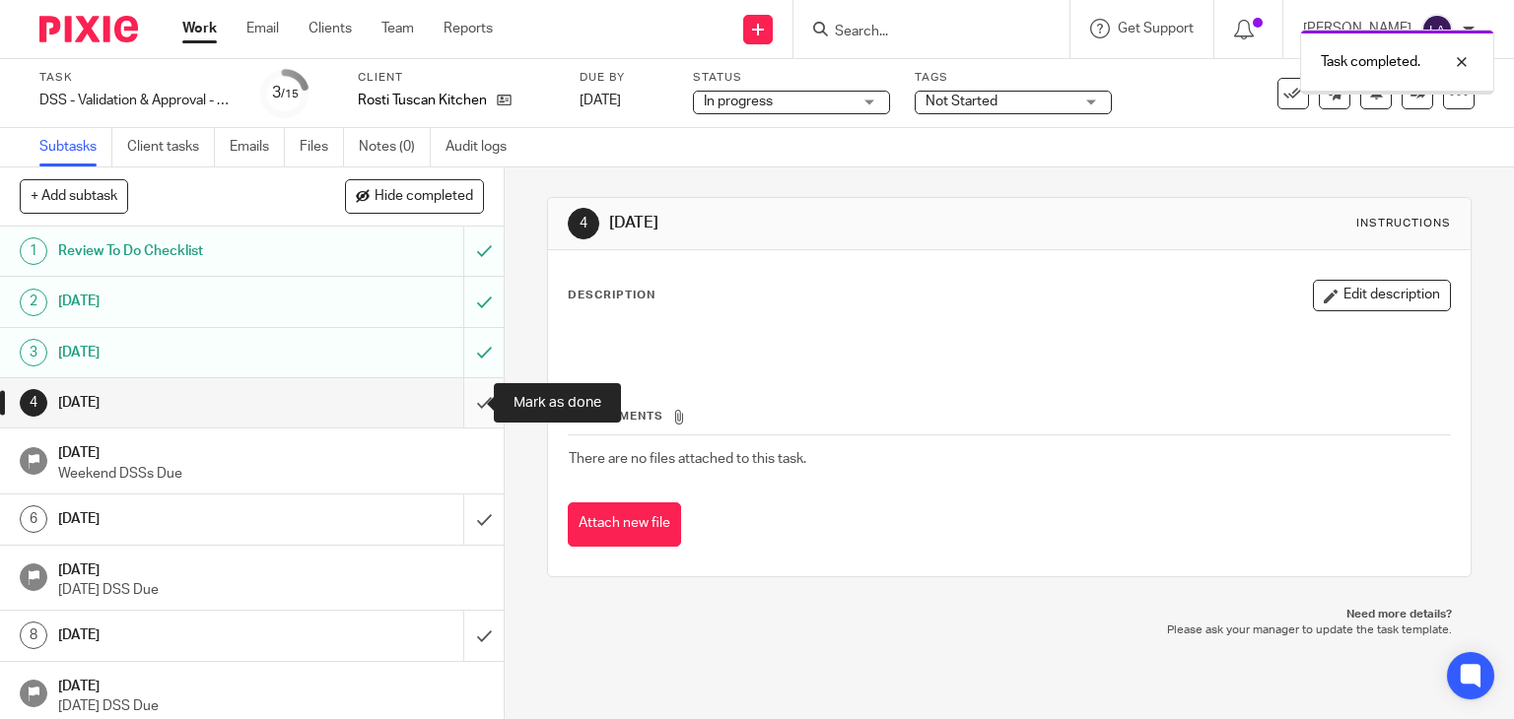
click at [463, 409] on input "submit" at bounding box center [252, 402] width 504 height 49
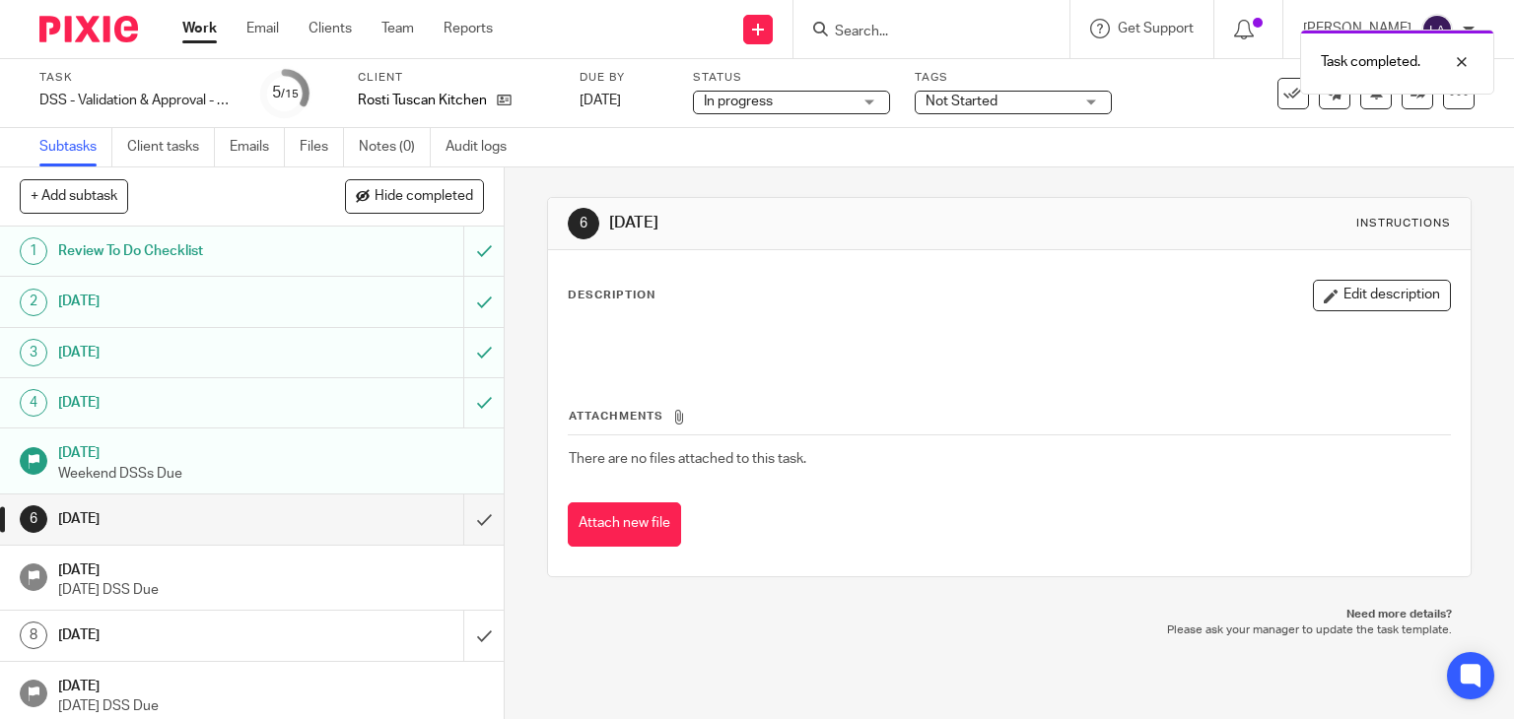
click at [98, 29] on img at bounding box center [88, 29] width 99 height 27
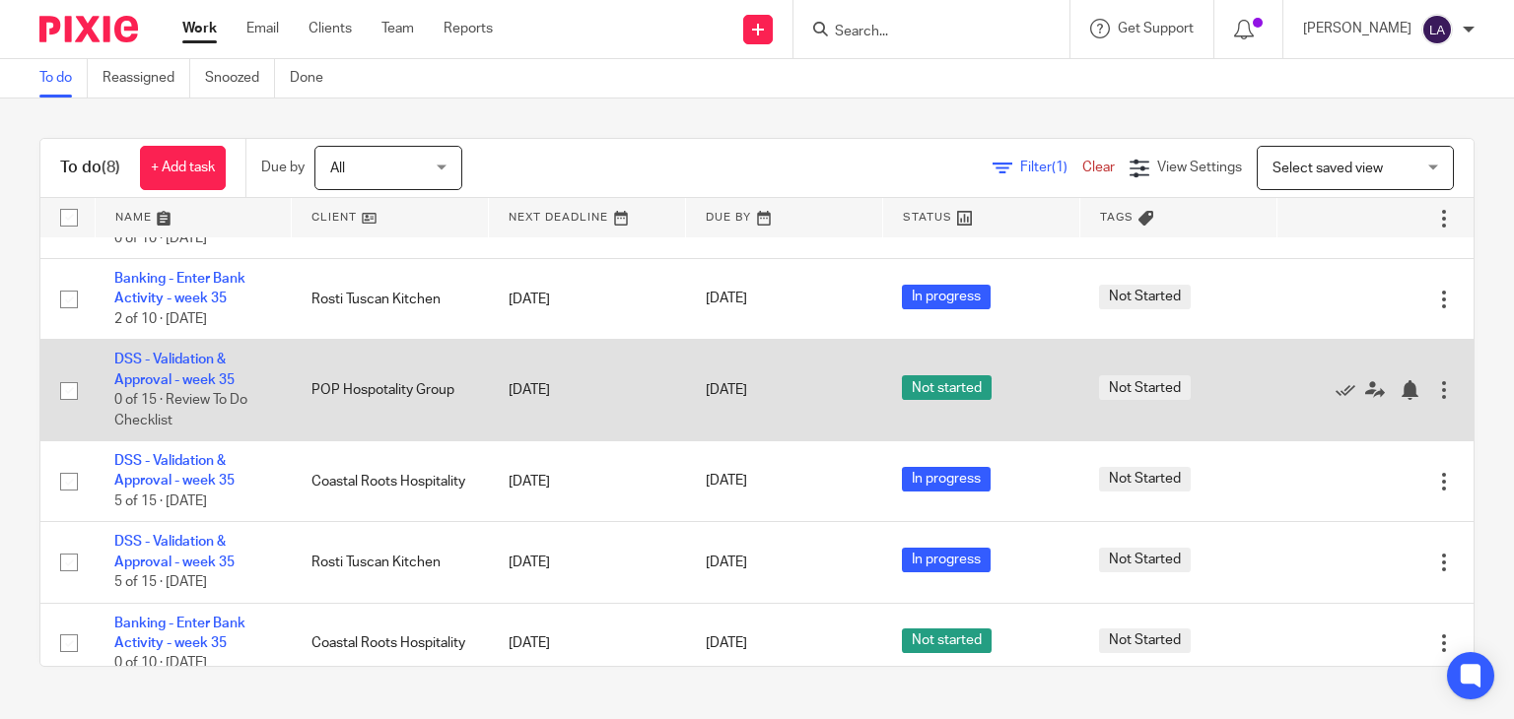
scroll to position [304, 0]
click at [202, 352] on link "DSS - Validation & Approval - week 35" at bounding box center [174, 369] width 120 height 34
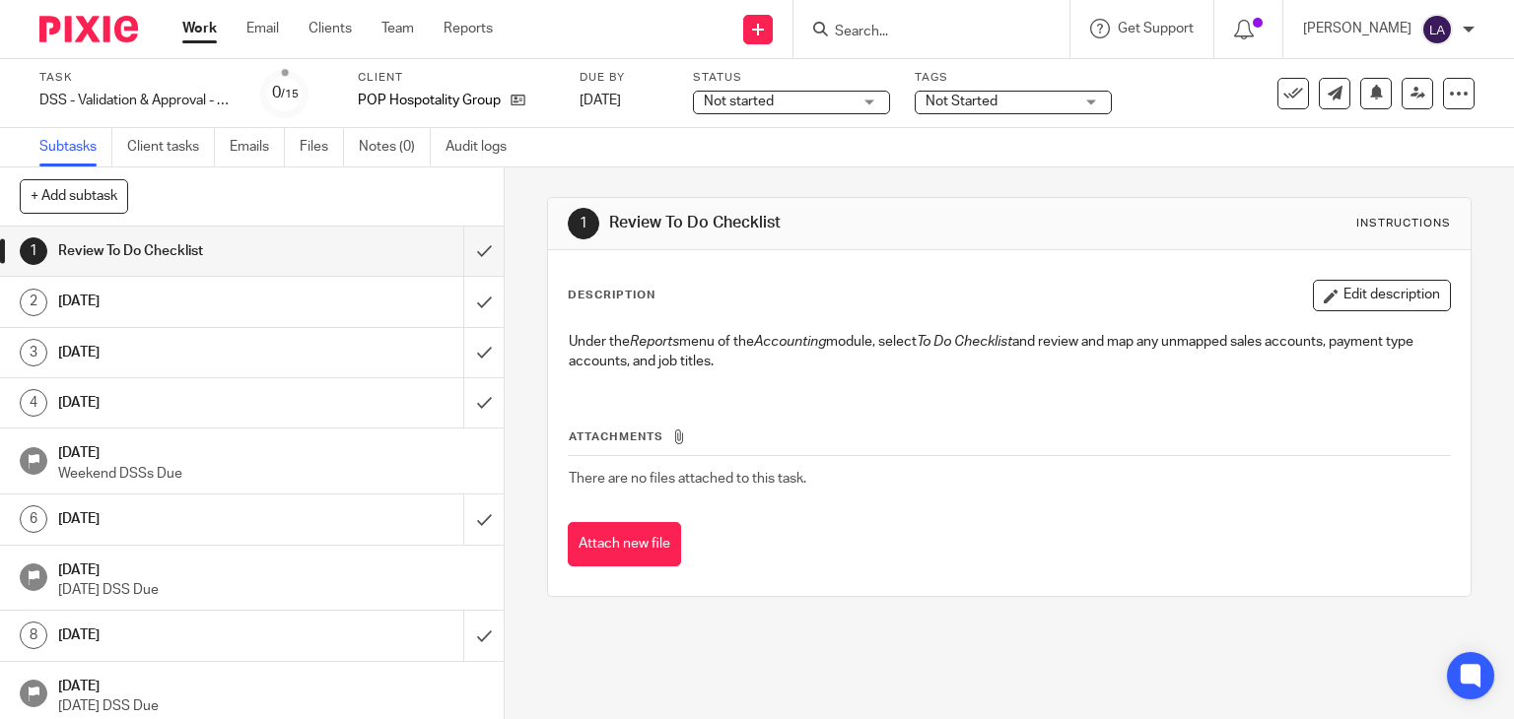
click at [788, 104] on span "Not started" at bounding box center [778, 102] width 148 height 21
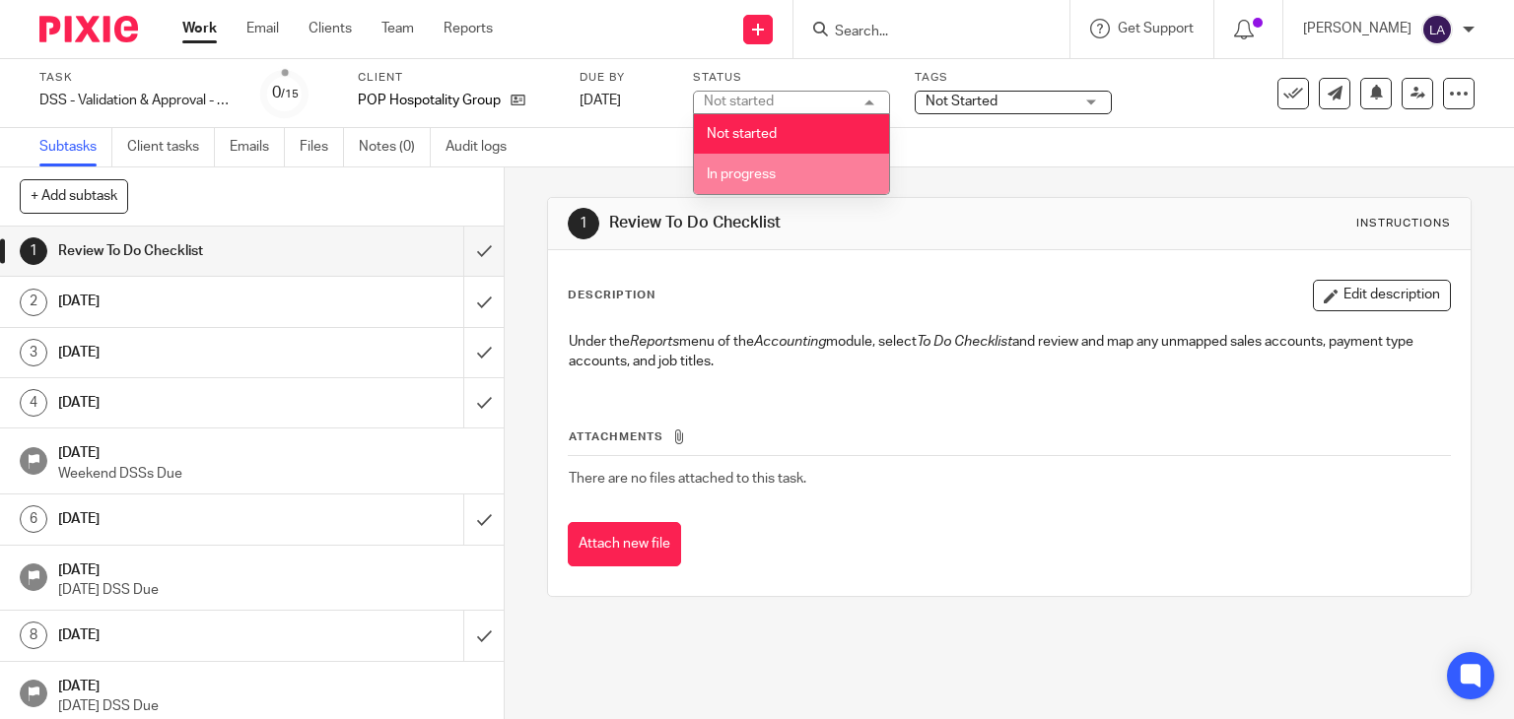
click at [775, 163] on li "In progress" at bounding box center [791, 174] width 195 height 40
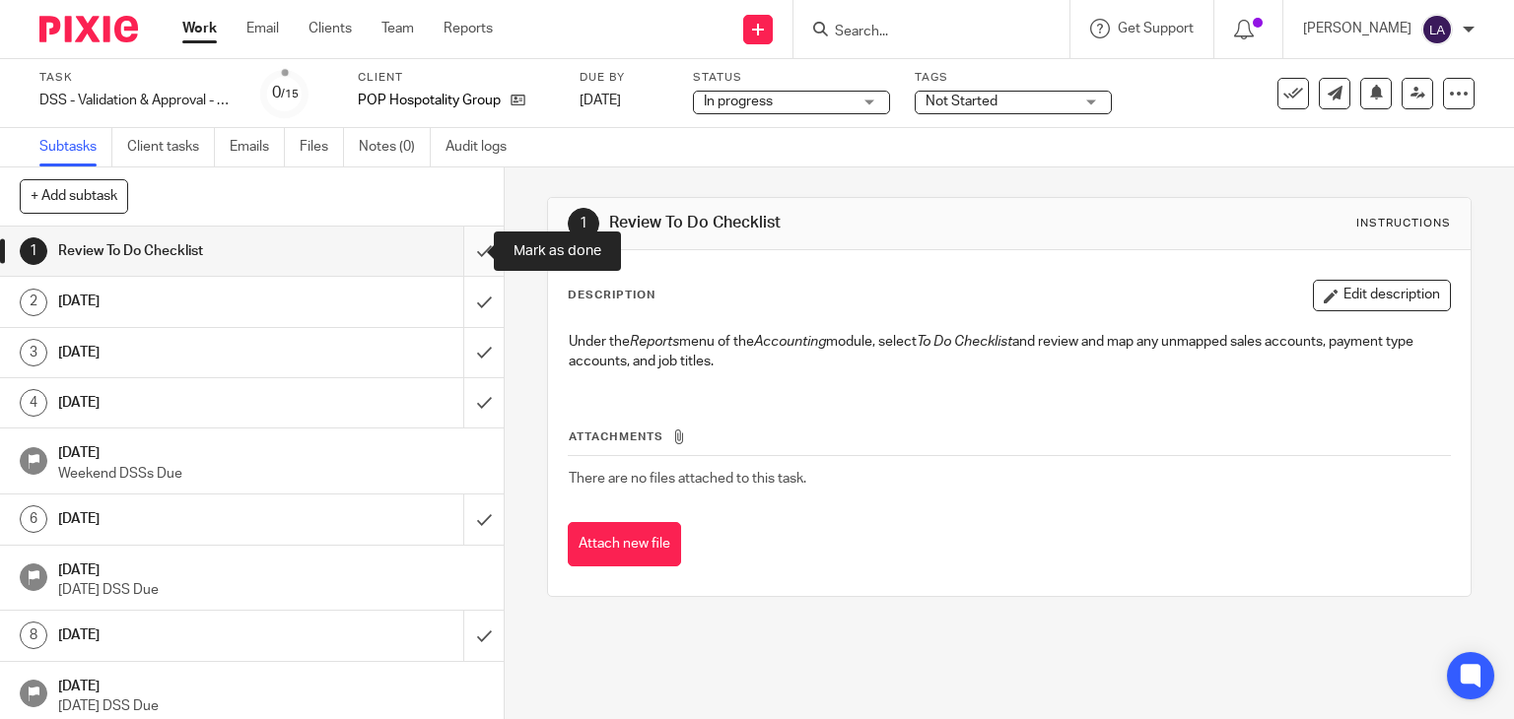
click at [468, 256] on input "submit" at bounding box center [252, 251] width 504 height 49
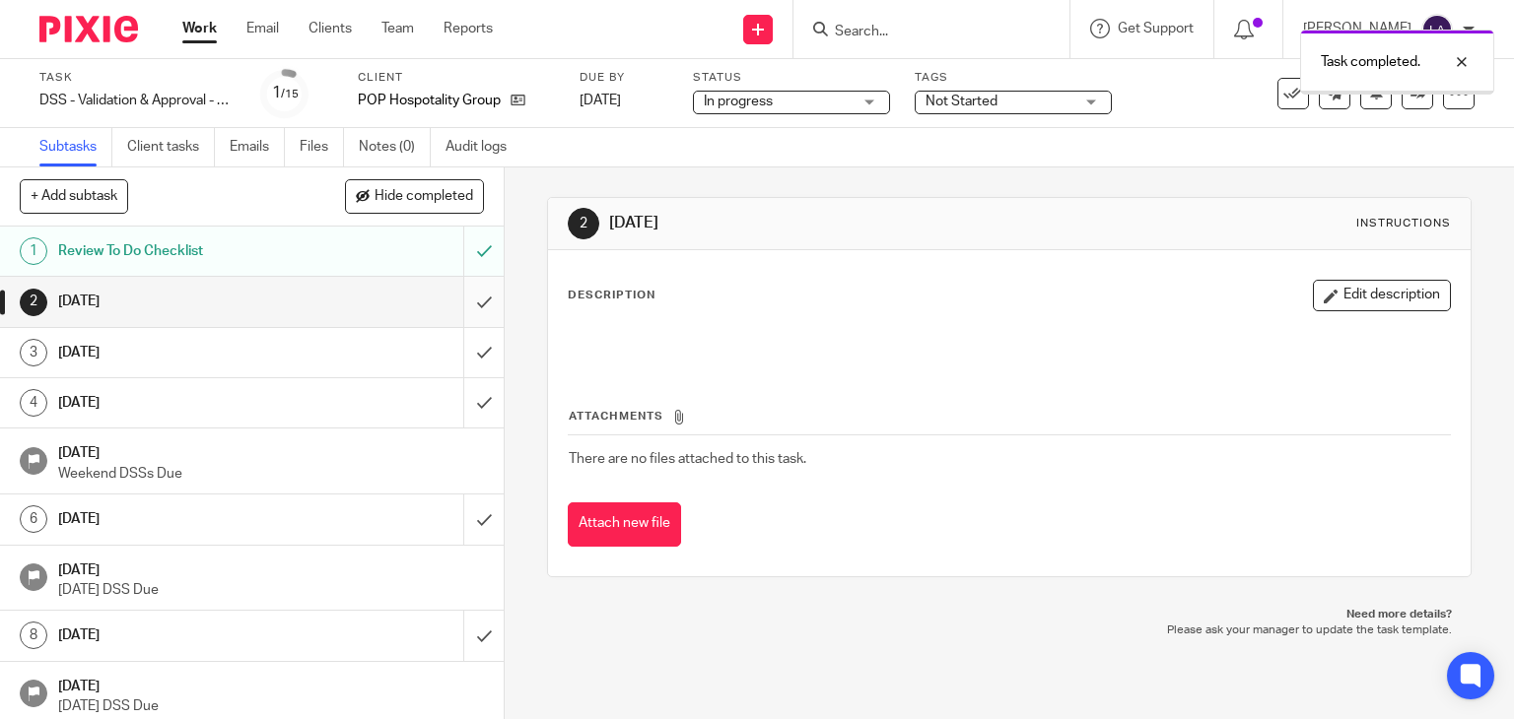
click at [457, 308] on input "submit" at bounding box center [252, 301] width 504 height 49
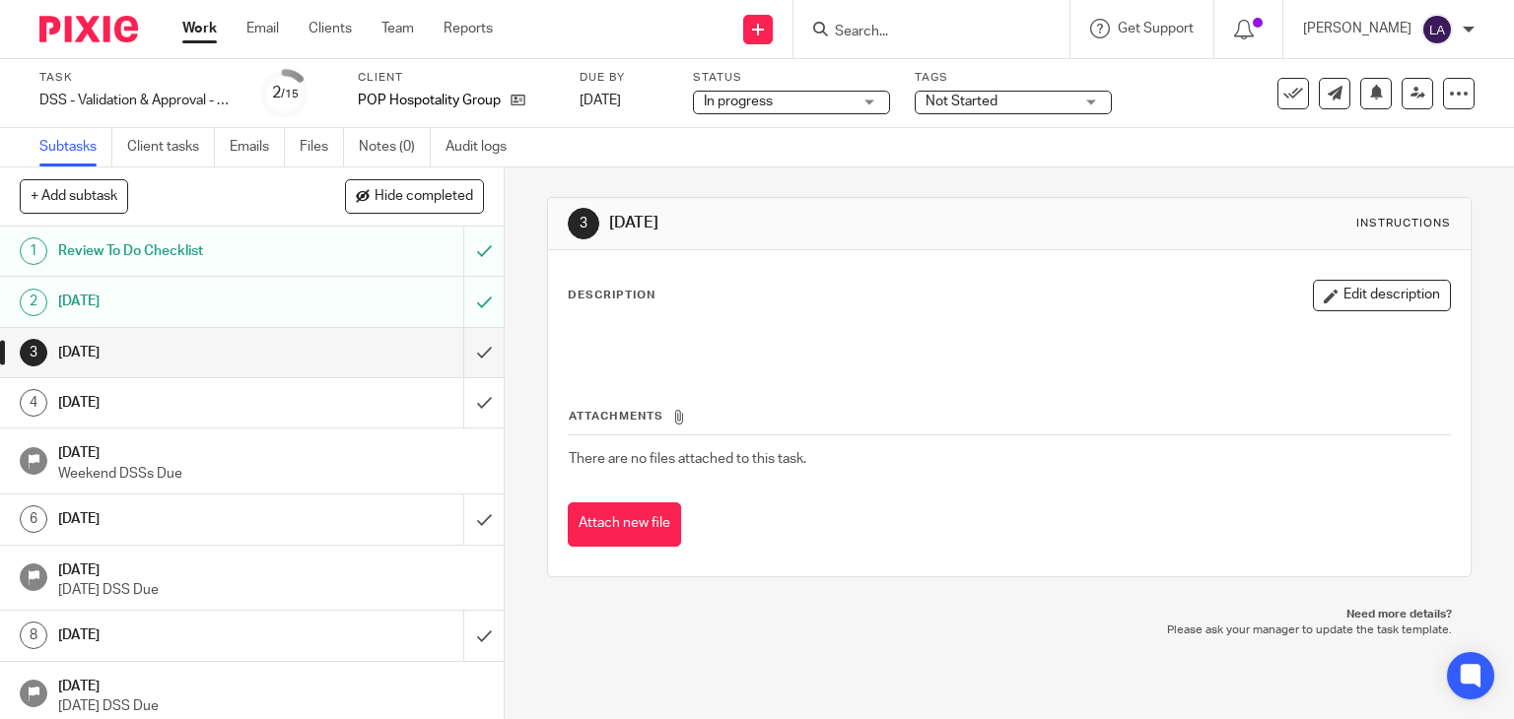
click at [460, 348] on input "submit" at bounding box center [252, 352] width 504 height 49
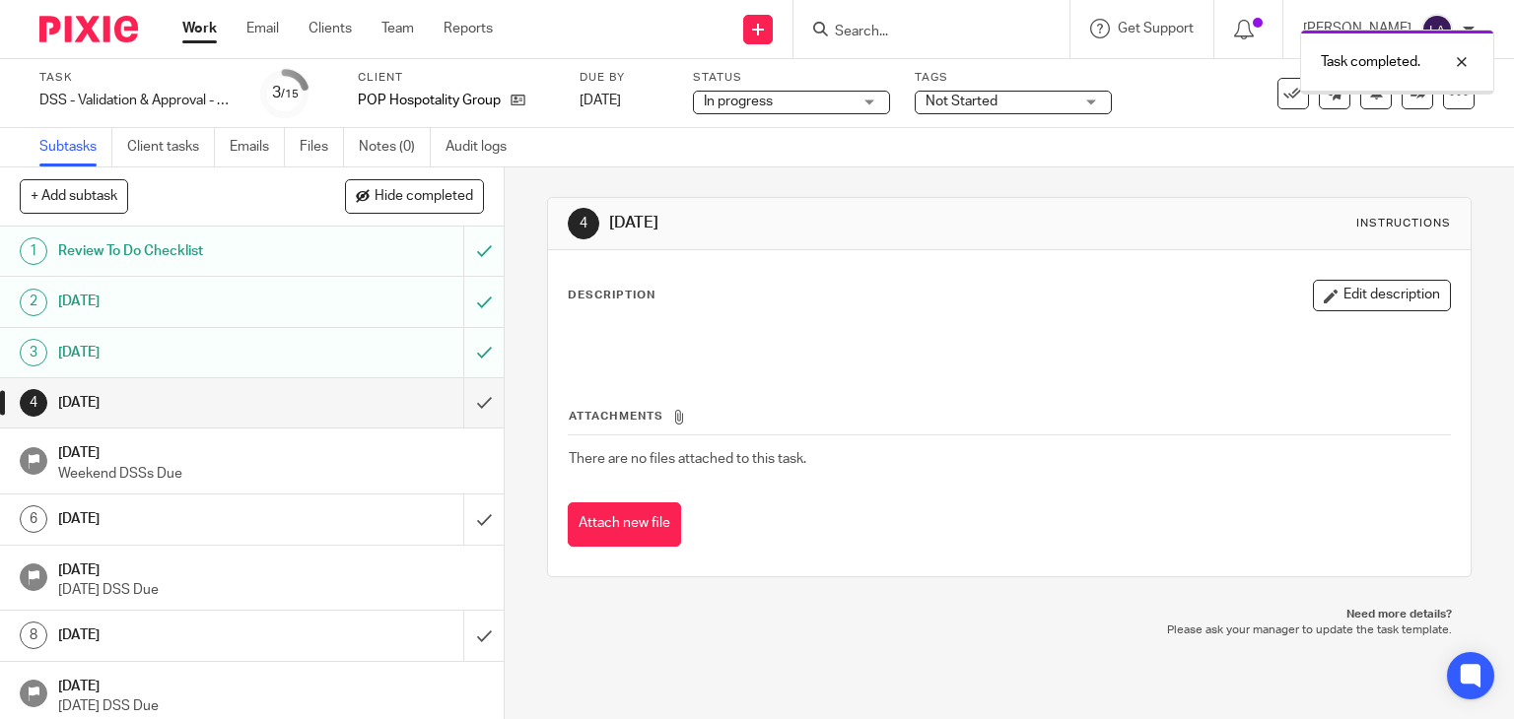
click at [458, 402] on input "submit" at bounding box center [252, 402] width 504 height 49
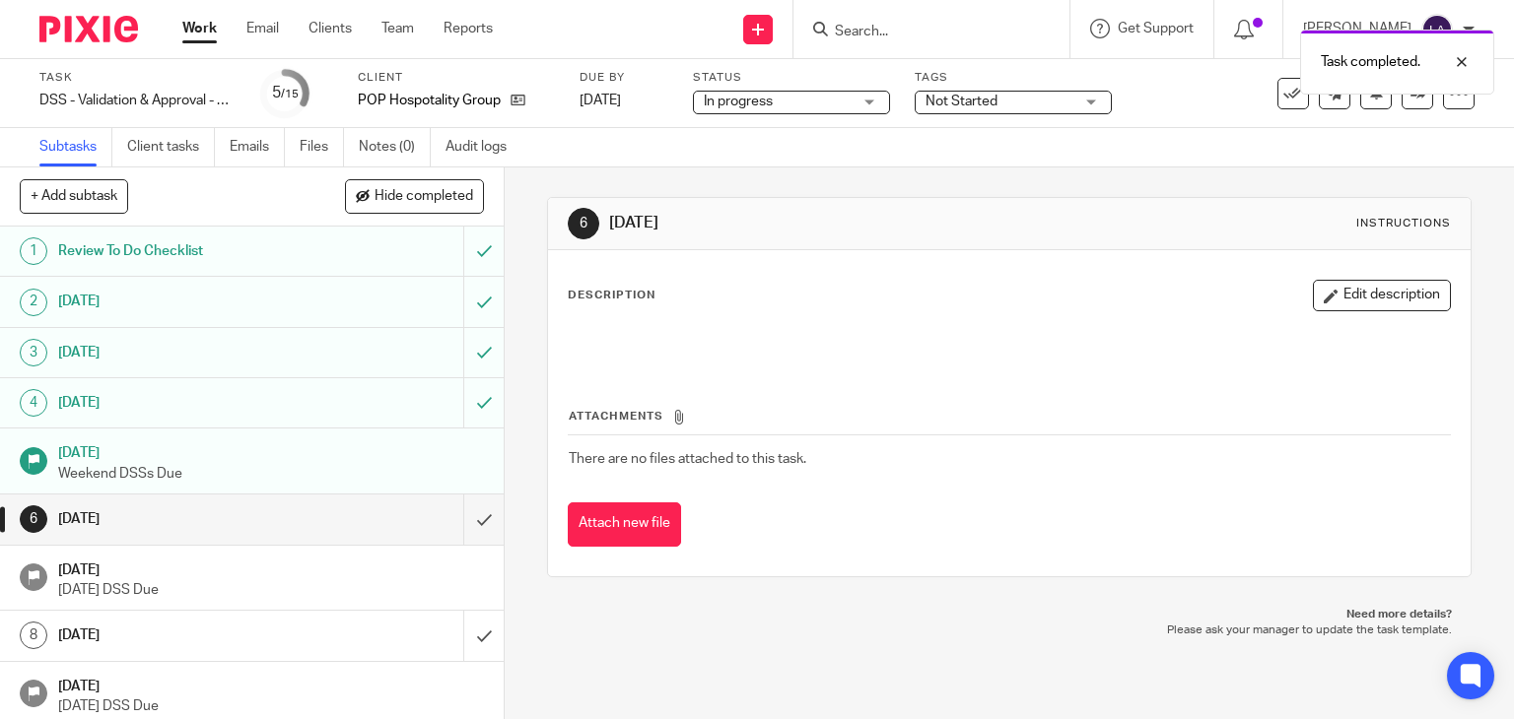
click at [91, 30] on img at bounding box center [88, 29] width 99 height 27
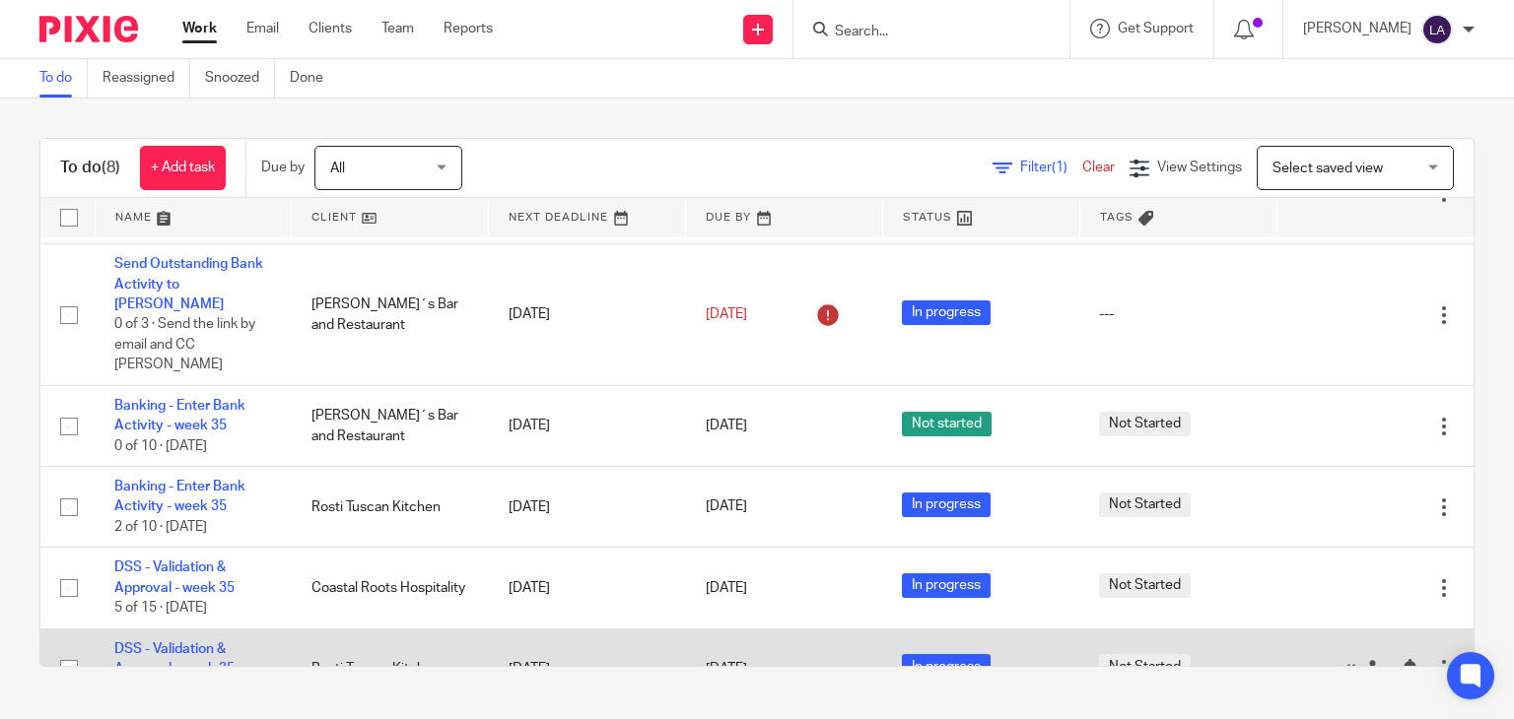
scroll to position [283, 0]
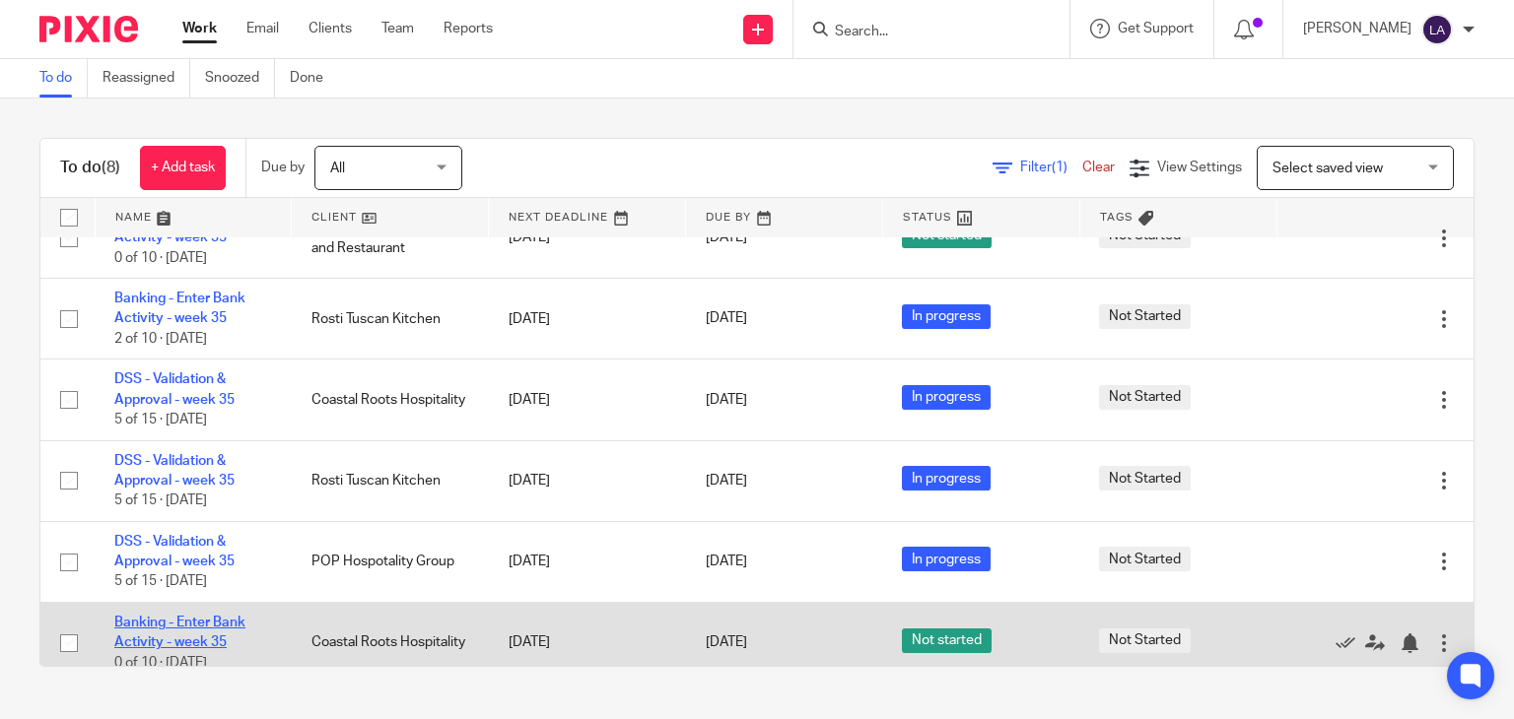
click at [178, 616] on link "Banking - Enter Bank Activity - week 35" at bounding box center [179, 633] width 131 height 34
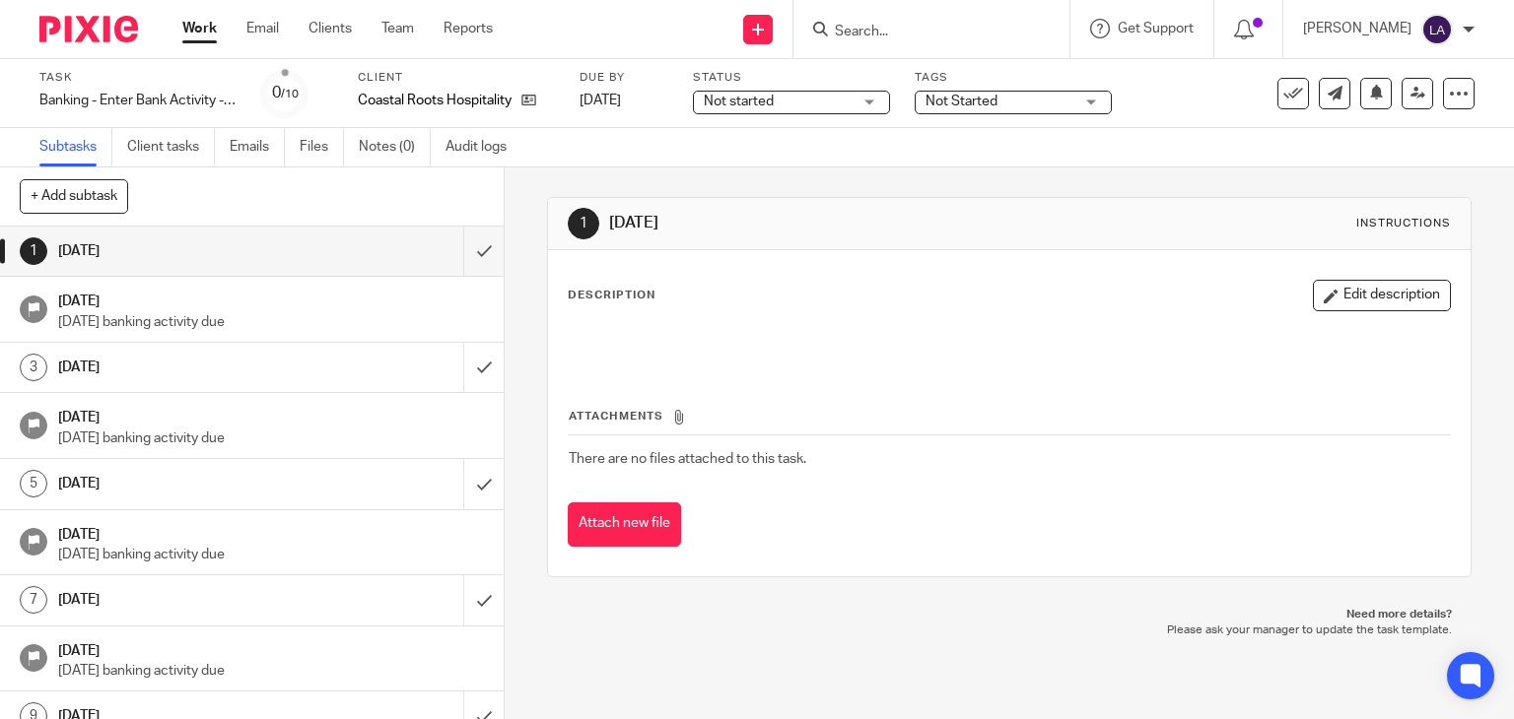
click at [769, 111] on span "Not started" at bounding box center [778, 102] width 148 height 21
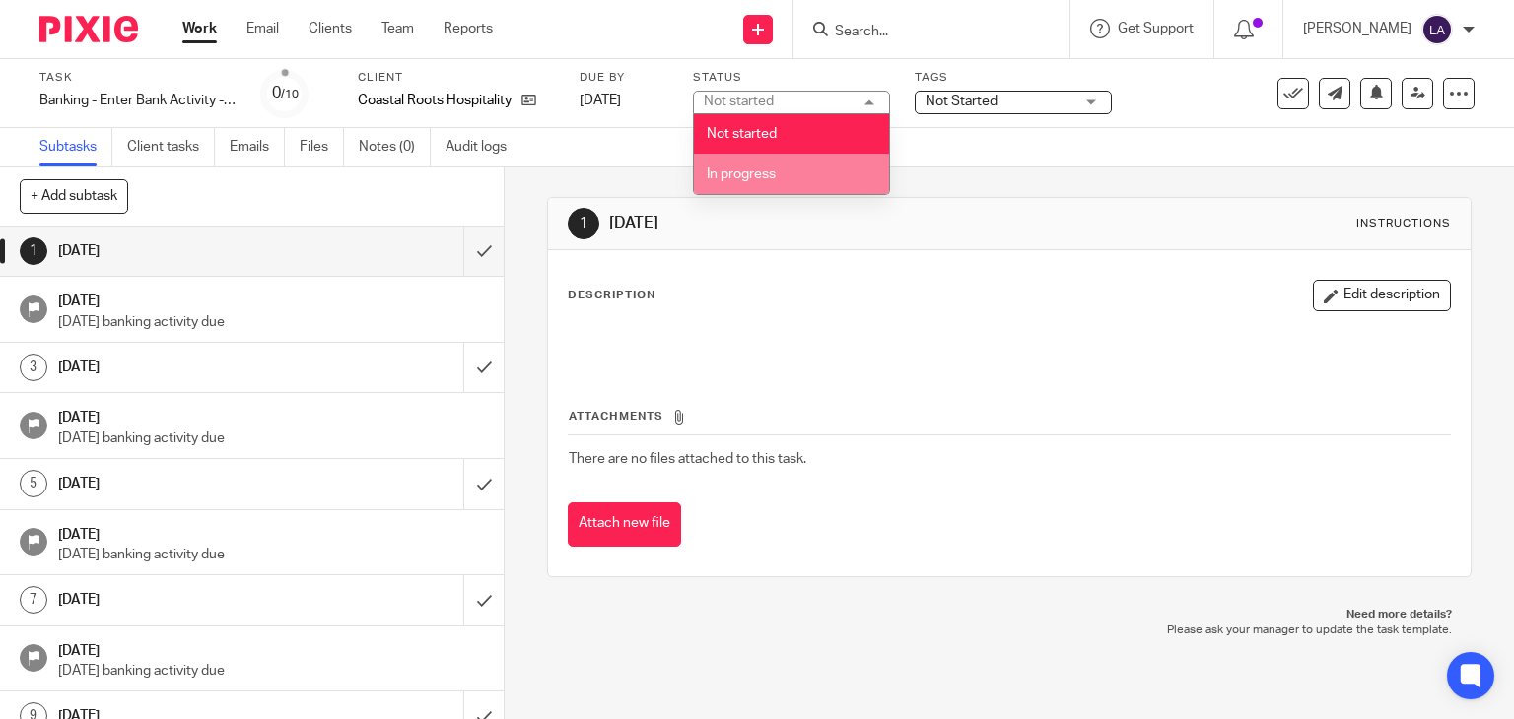
click at [771, 169] on span "In progress" at bounding box center [741, 175] width 69 height 14
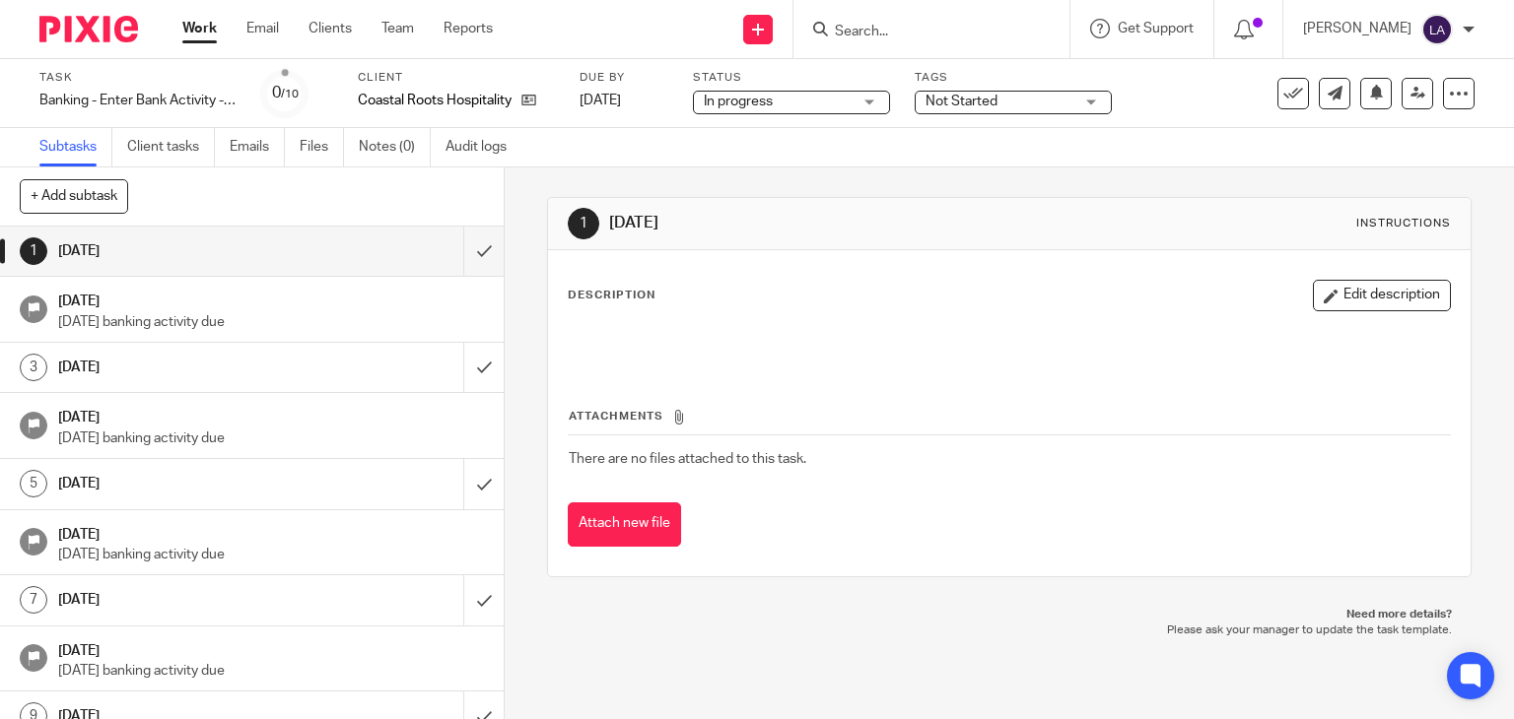
click at [376, 198] on div "+ Add subtask Cancel + Add" at bounding box center [252, 197] width 504 height 59
click at [136, 144] on link "Client tasks" at bounding box center [171, 147] width 88 height 38
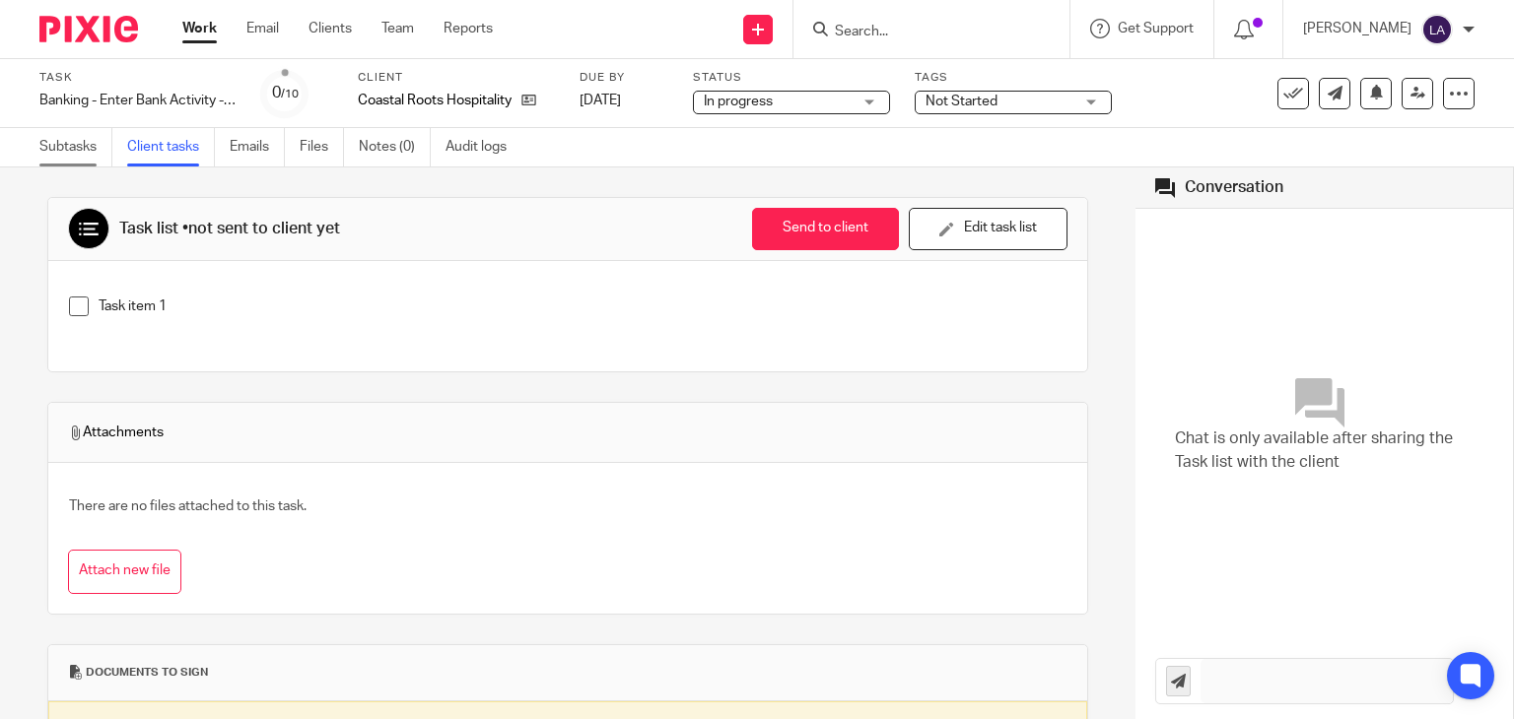
click at [91, 148] on link "Subtasks" at bounding box center [75, 147] width 73 height 38
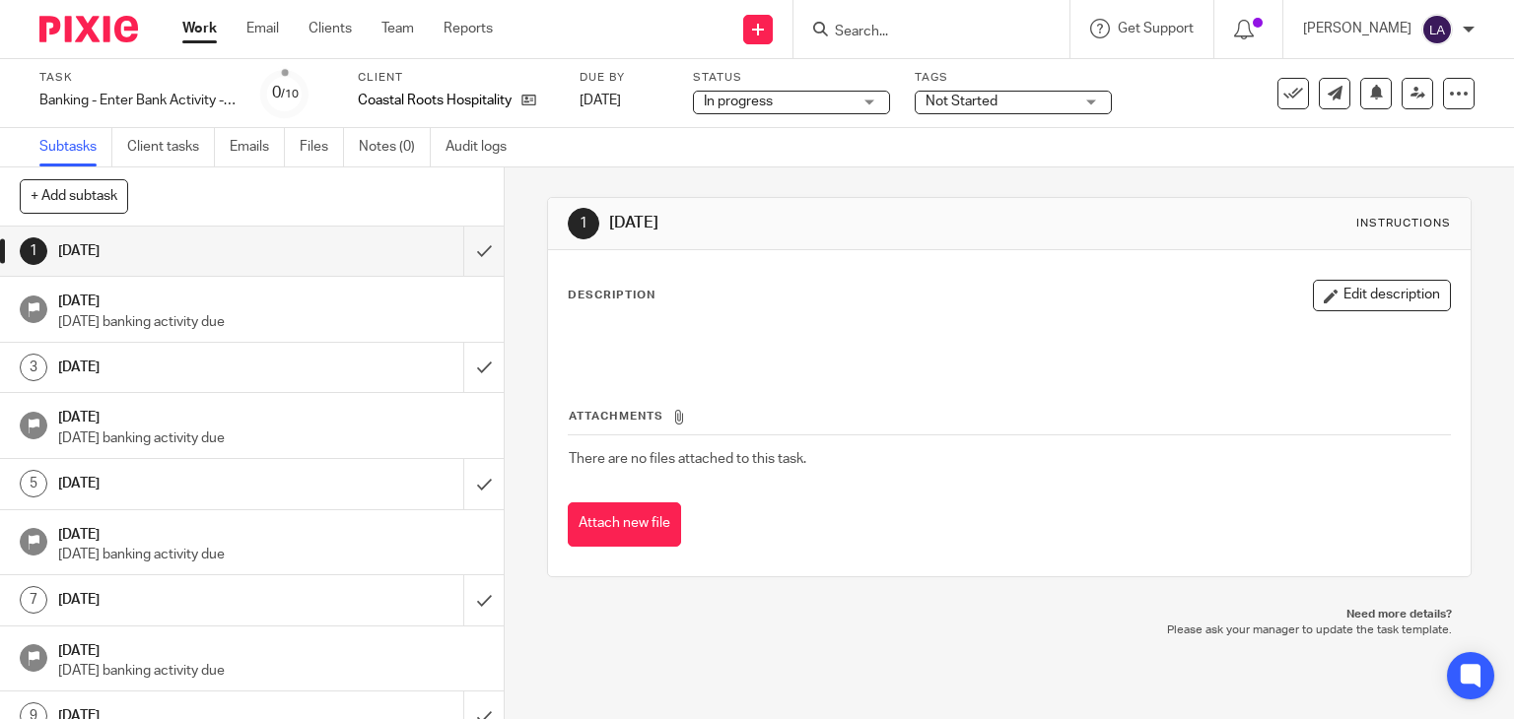
click at [91, 15] on div at bounding box center [81, 29] width 163 height 58
click at [91, 29] on img at bounding box center [88, 29] width 99 height 27
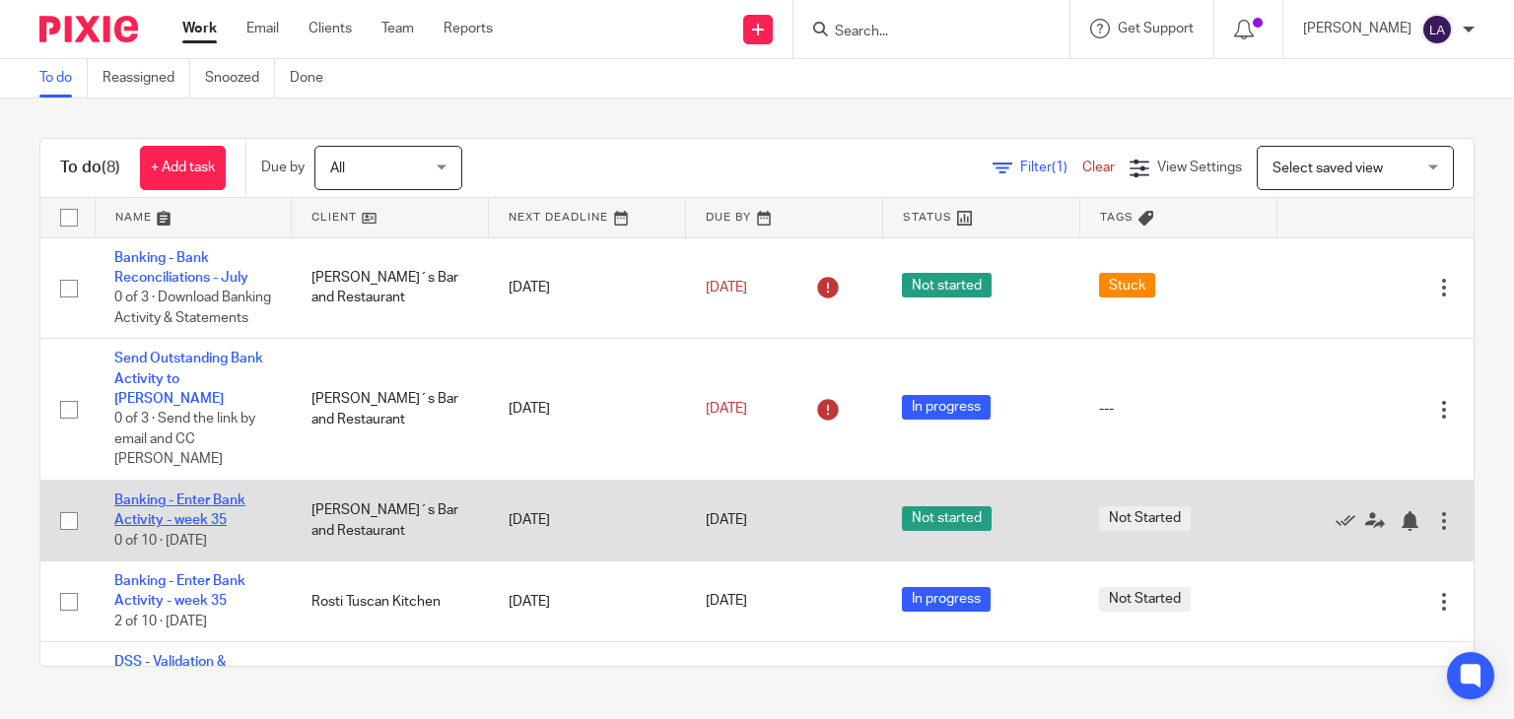
click at [179, 494] on link "Banking - Enter Bank Activity - week 35" at bounding box center [179, 511] width 131 height 34
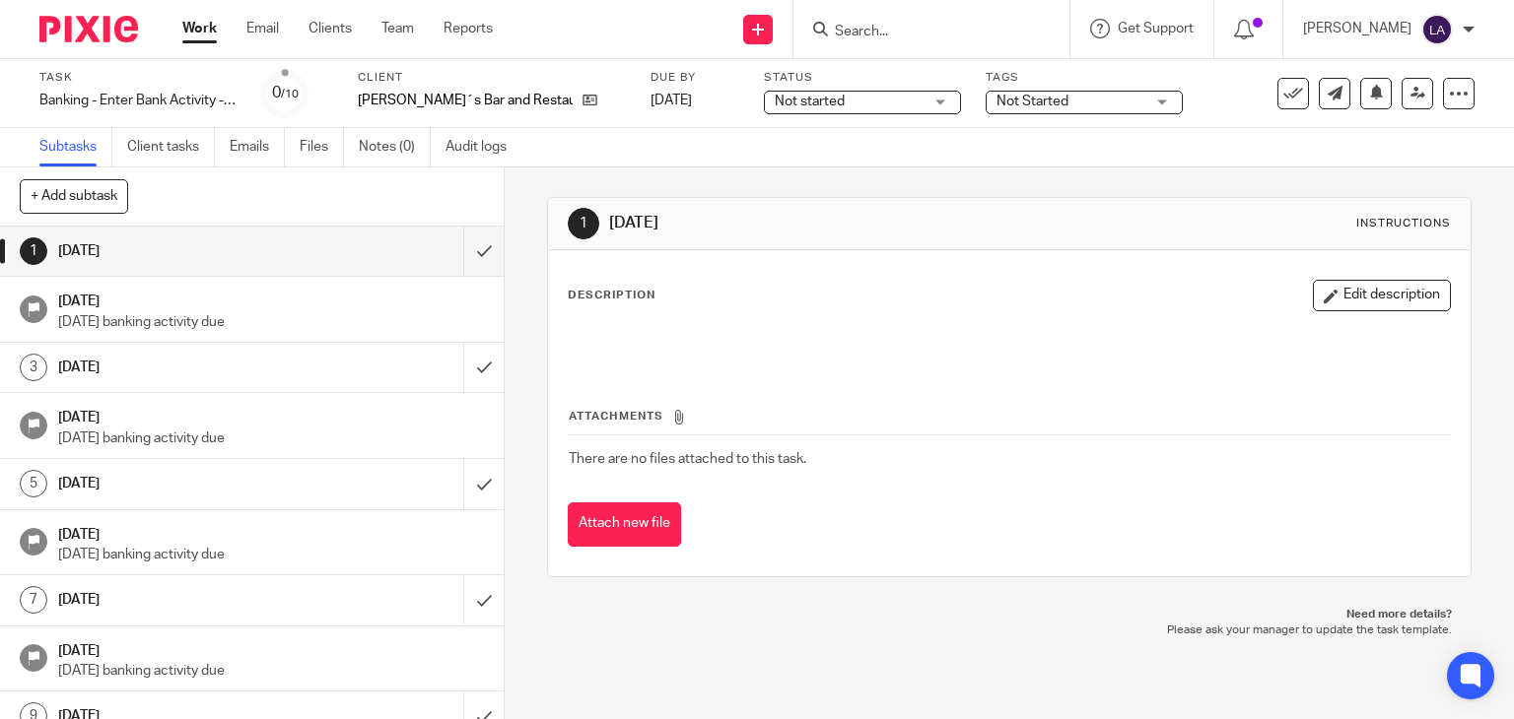
click at [781, 111] on span "Not started" at bounding box center [849, 102] width 148 height 21
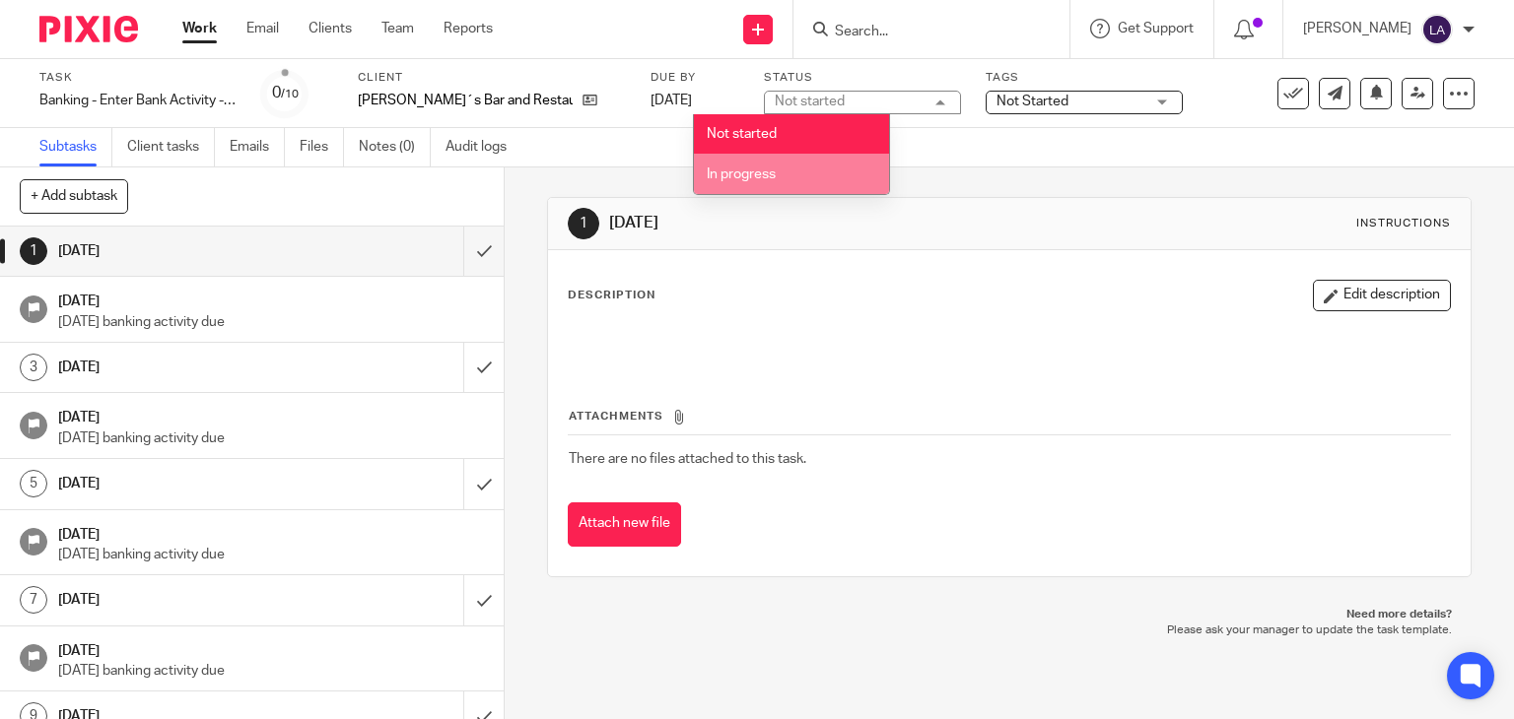
click at [780, 167] on li "In progress" at bounding box center [791, 174] width 195 height 40
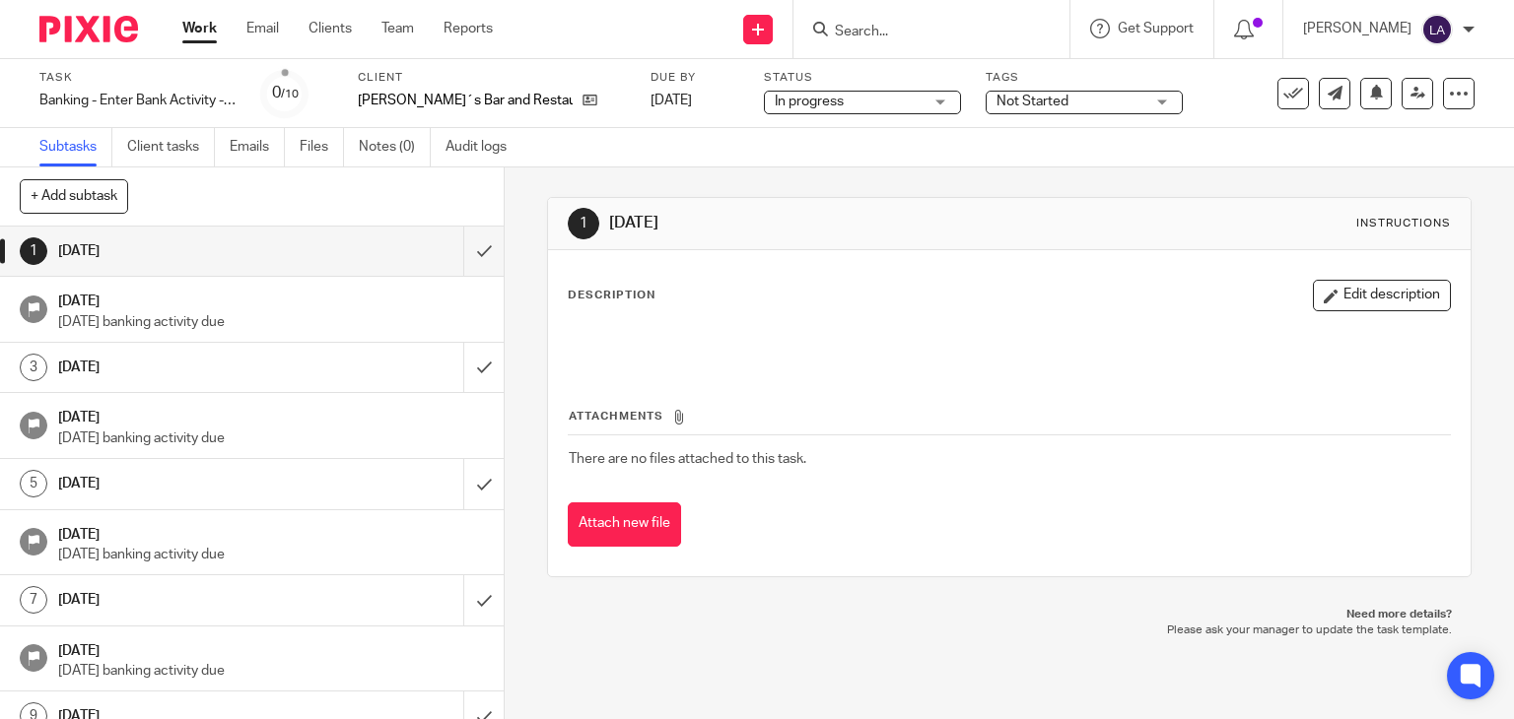
click at [842, 139] on div "Subtasks Client tasks Emails Files Notes (0) Audit logs" at bounding box center [757, 147] width 1514 height 39
click at [907, 240] on div "1 Friday Instructions" at bounding box center [1009, 224] width 923 height 52
click at [148, 153] on link "Client tasks" at bounding box center [171, 147] width 88 height 38
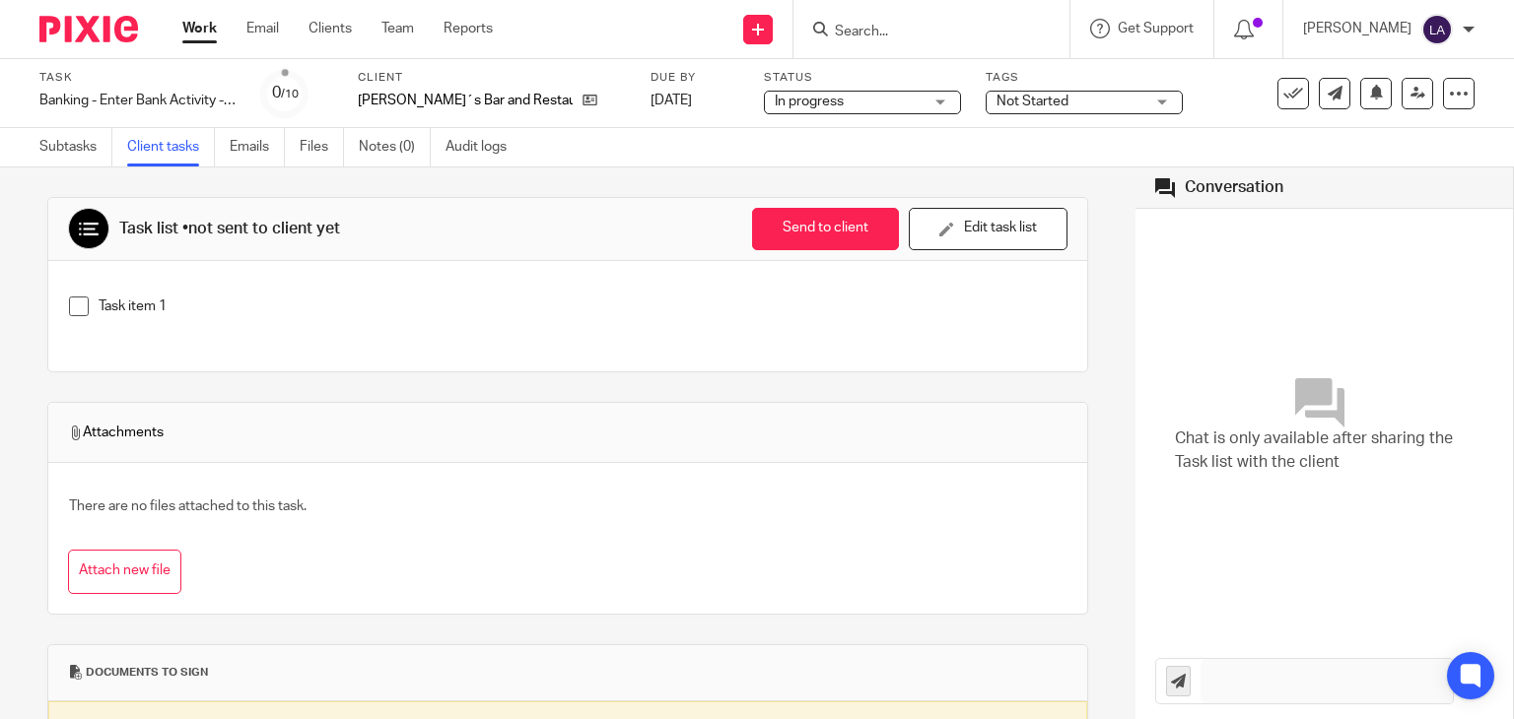
click at [107, 33] on img at bounding box center [88, 29] width 99 height 27
